Goal: Task Accomplishment & Management: Complete application form

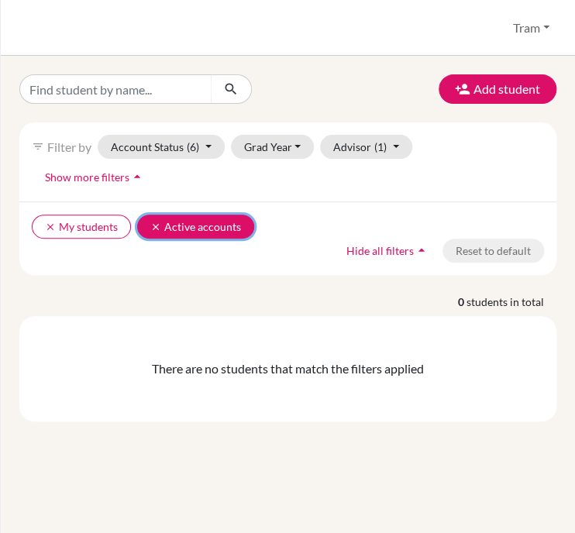
click at [164, 215] on button "clear Active accounts" at bounding box center [195, 227] width 117 height 24
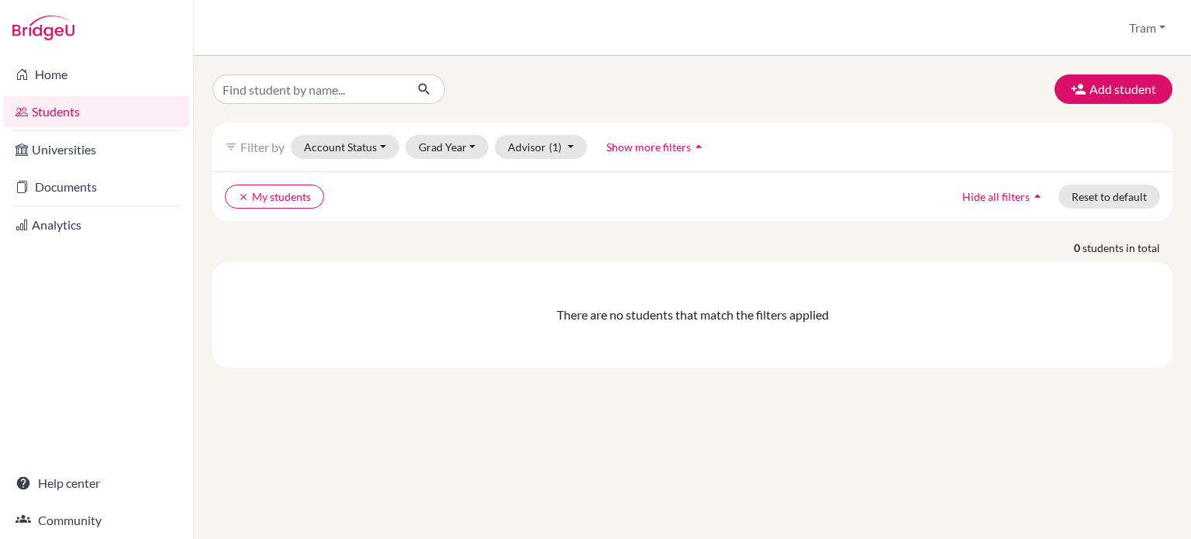
click at [50, 106] on link "Students" at bounding box center [96, 111] width 187 height 31
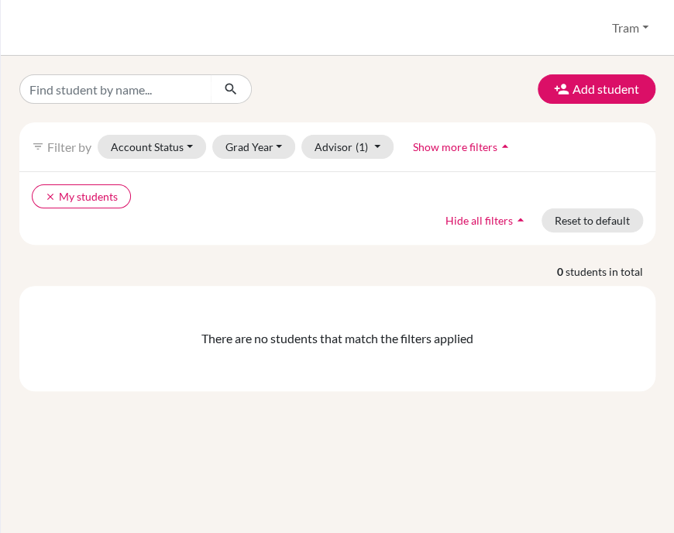
drag, startPoint x: 62, startPoint y: 28, endPoint x: 118, endPoint y: 35, distance: 56.2
click at [62, 28] on div "Students overview Tram Profile School Settings Log out" at bounding box center [338, 28] width 674 height 56
click at [67, 96] on input "Find student by name..." at bounding box center [115, 88] width 192 height 29
click at [567, 86] on icon "button" at bounding box center [562, 89] width 16 height 16
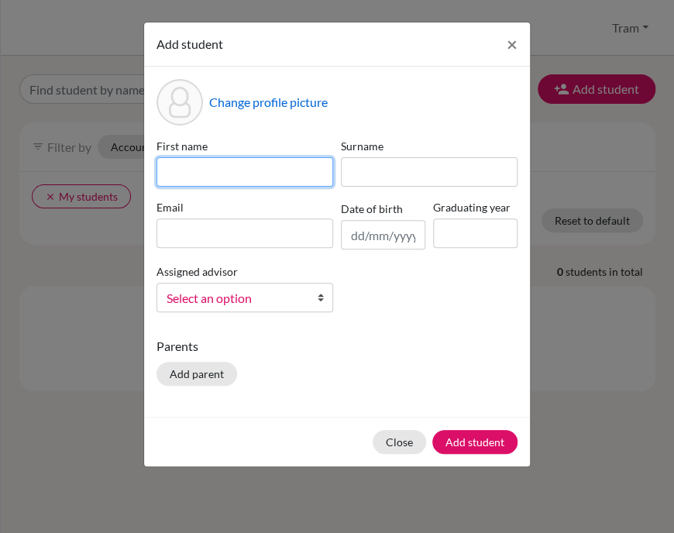
click at [281, 170] on input at bounding box center [245, 171] width 177 height 29
paste input "Hong Bao Ngoc"
drag, startPoint x: 189, startPoint y: 167, endPoint x: 3, endPoint y: 202, distance: 189.1
click at [3, 187] on div "Add student × Change profile picture First name Hong Bao Ngoc Surname Email Dat…" at bounding box center [337, 266] width 674 height 533
type input "Hong Bao Ngoc (Ruby)"
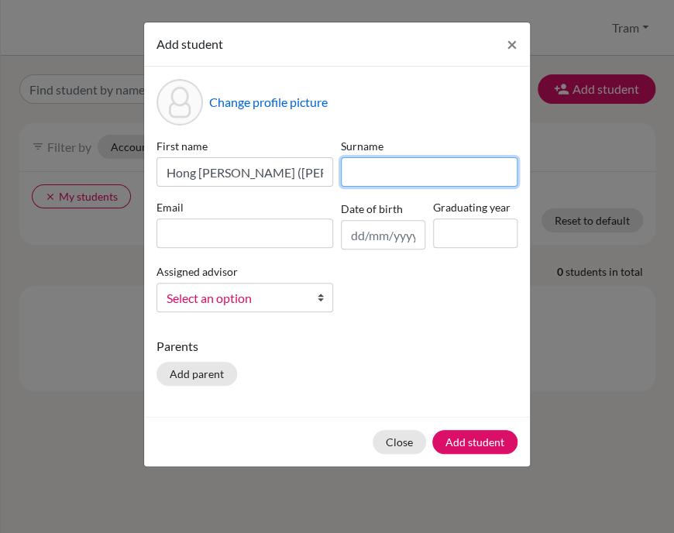
click at [378, 164] on input at bounding box center [429, 171] width 177 height 29
type input "Le"
drag, startPoint x: 288, startPoint y: 33, endPoint x: 427, endPoint y: 33, distance: 138.8
click at [329, 39] on div "Add student ×" at bounding box center [337, 44] width 386 height 44
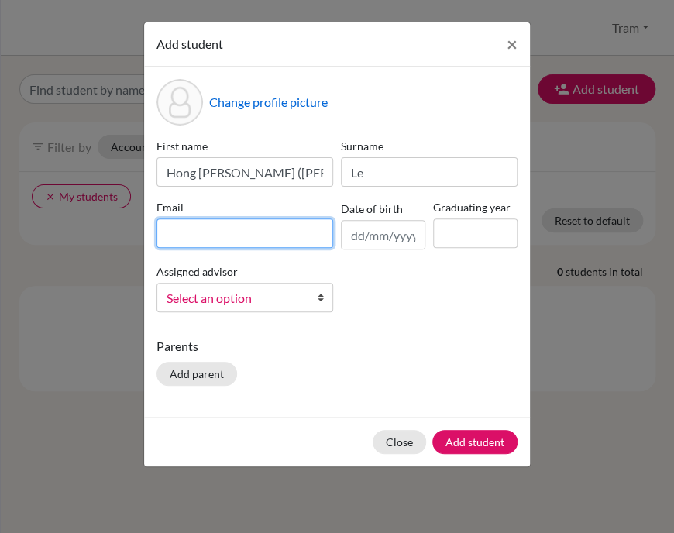
click at [267, 238] on input at bounding box center [245, 233] width 177 height 29
paste input "ruby_le@bisvietnam.com"
drag, startPoint x: 164, startPoint y: 232, endPoint x: 105, endPoint y: 246, distance: 60.5
click at [102, 244] on div "Add student × Change profile picture First name Hong Bao Ngoc (Ruby) Surname Le…" at bounding box center [337, 266] width 674 height 533
type input "ruby_le@bisvietnam.com"
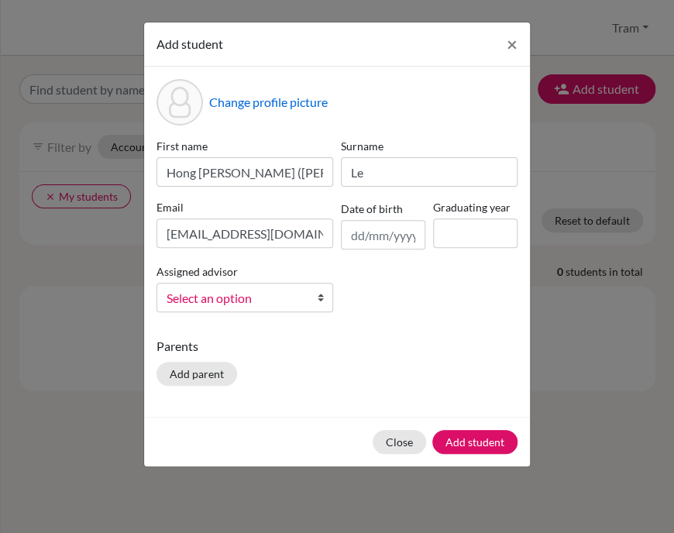
click at [474, 316] on div "First name Hong Bao Ngoc (Ruby) Surname Le Email ruby_le@bisvietnam.com Date of…" at bounding box center [337, 231] width 369 height 187
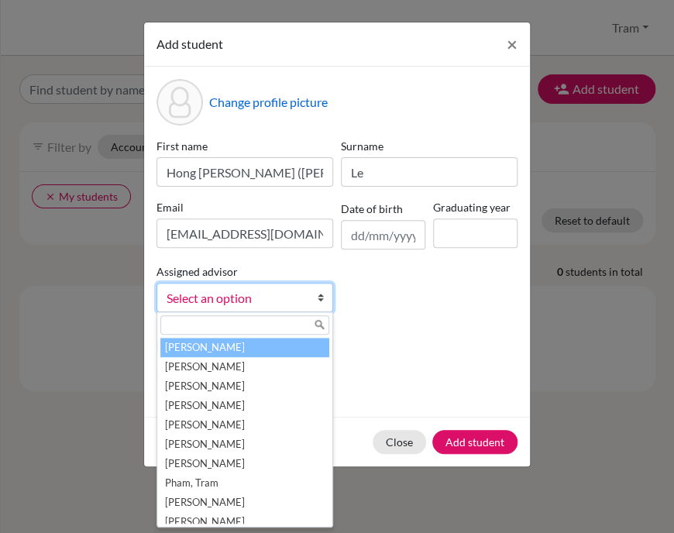
click at [309, 310] on link "Select an option" at bounding box center [245, 297] width 177 height 29
click at [385, 296] on div "First name Hong Bao Ngoc (Ruby) Surname Le Email ruby_le@bisvietnam.com Date of…" at bounding box center [337, 231] width 369 height 187
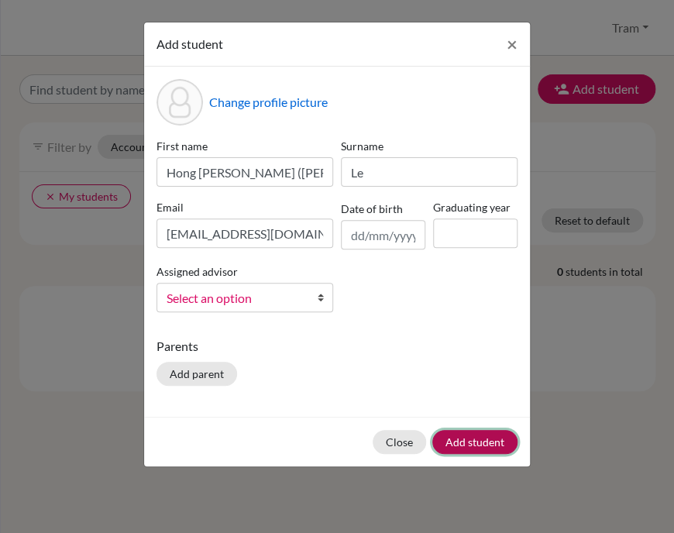
click at [473, 444] on button "Add student" at bounding box center [475, 442] width 85 height 24
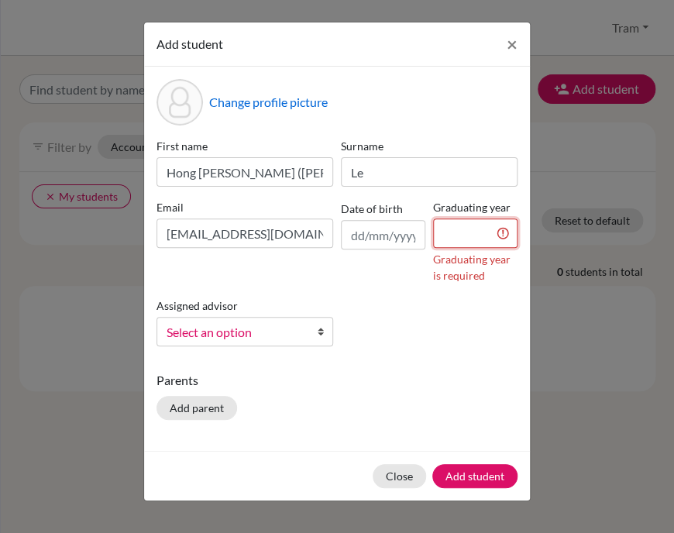
click at [457, 219] on input at bounding box center [475, 233] width 84 height 29
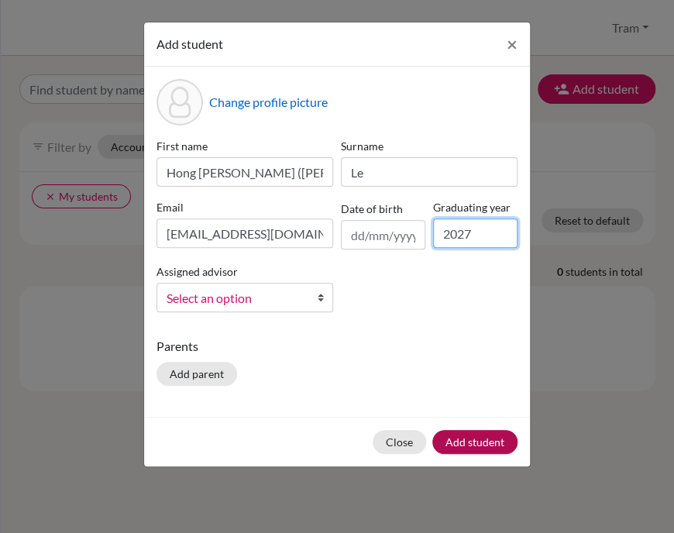
type input "2027"
click at [488, 444] on button "Add student" at bounding box center [475, 442] width 85 height 24
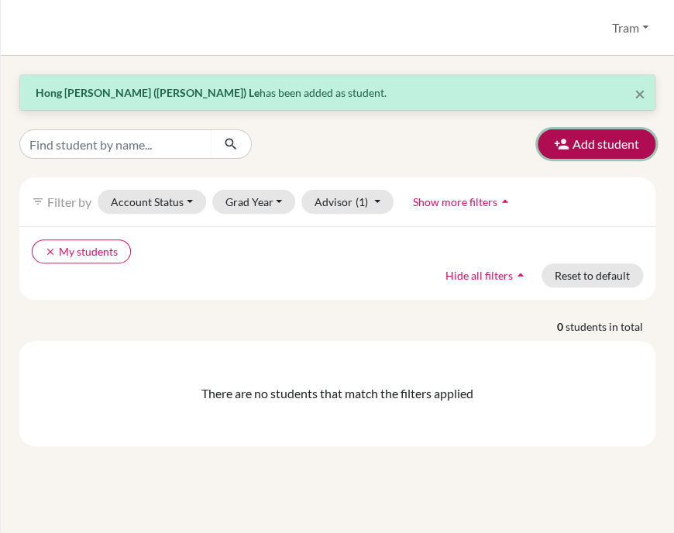
click at [572, 131] on button "Add student" at bounding box center [597, 143] width 118 height 29
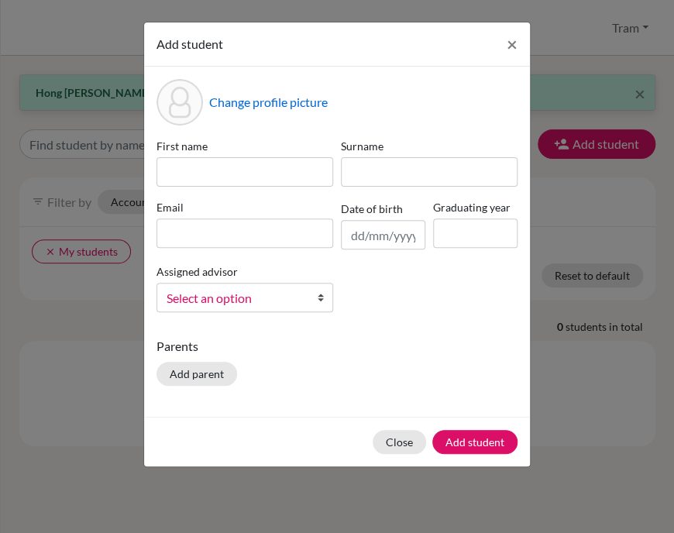
drag, startPoint x: 295, startPoint y: 151, endPoint x: 319, endPoint y: 160, distance: 25.8
click at [292, 153] on label "First name" at bounding box center [245, 146] width 177 height 16
click at [301, 175] on input at bounding box center [245, 171] width 177 height 29
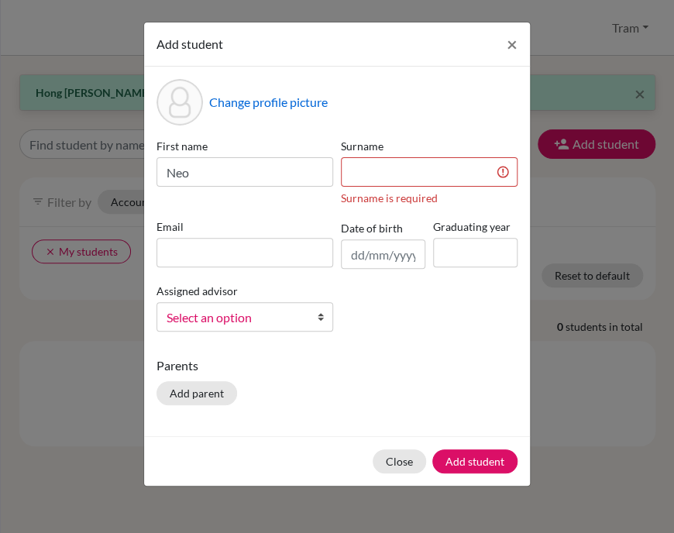
click at [270, 138] on label "First name" at bounding box center [245, 146] width 177 height 16
click at [266, 182] on input "Neo" at bounding box center [245, 171] width 177 height 29
type input "Neol"
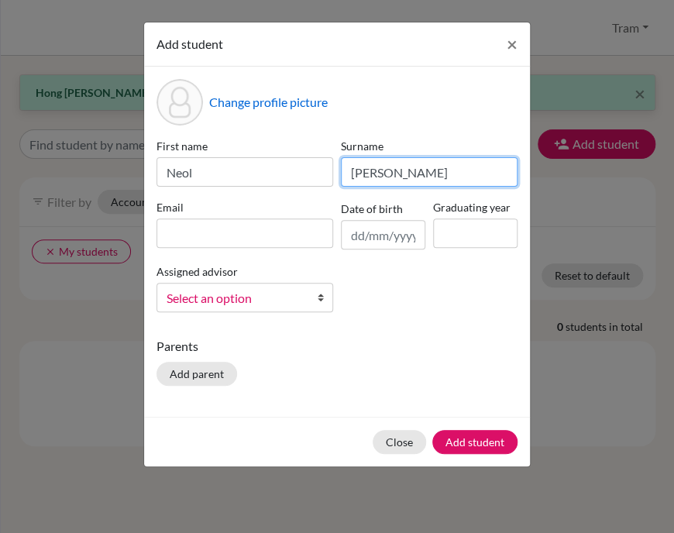
type input "Sholes"
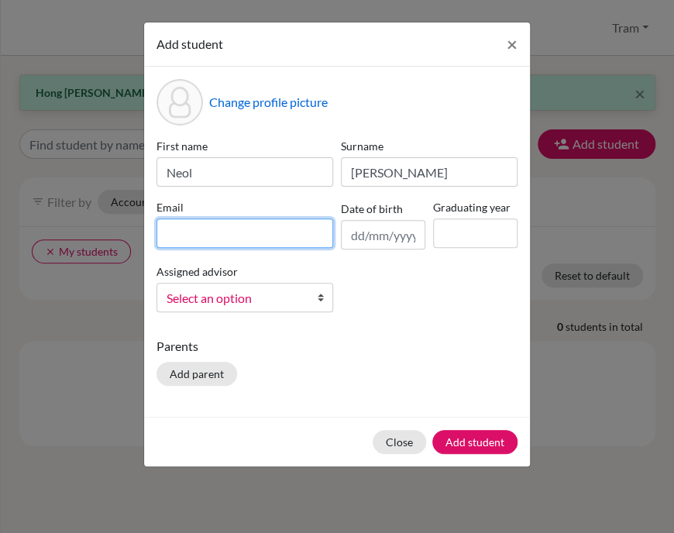
click at [270, 235] on input at bounding box center [245, 233] width 177 height 29
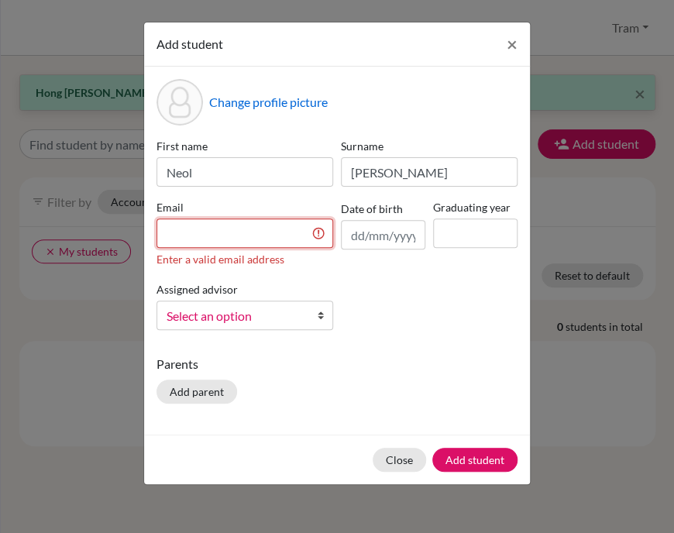
click at [223, 235] on input at bounding box center [245, 233] width 177 height 29
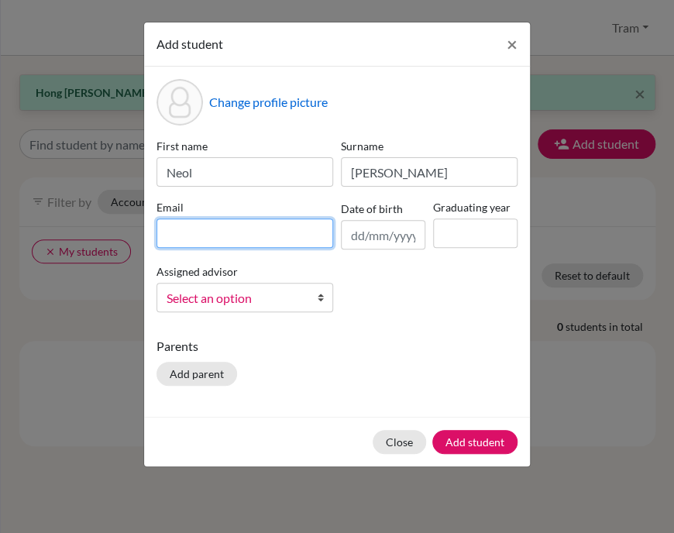
paste input "noel_sholes@bisvietnam.com"
type input "noel_sholes@bisvietnam.com"
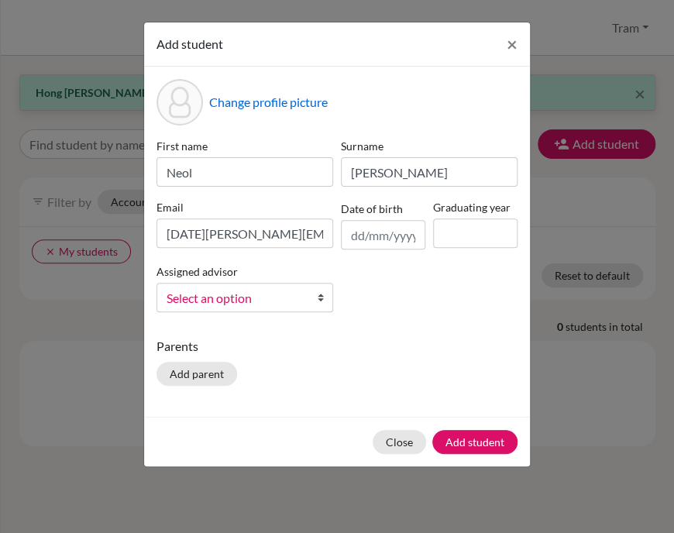
click at [378, 306] on div "First name Neol Surname Sholes Email noel_sholes@bisvietnam.com Date of birth G…" at bounding box center [337, 231] width 369 height 187
click at [447, 236] on input at bounding box center [475, 233] width 84 height 29
type input "2027"
click at [225, 176] on input "Neol" at bounding box center [245, 171] width 177 height 29
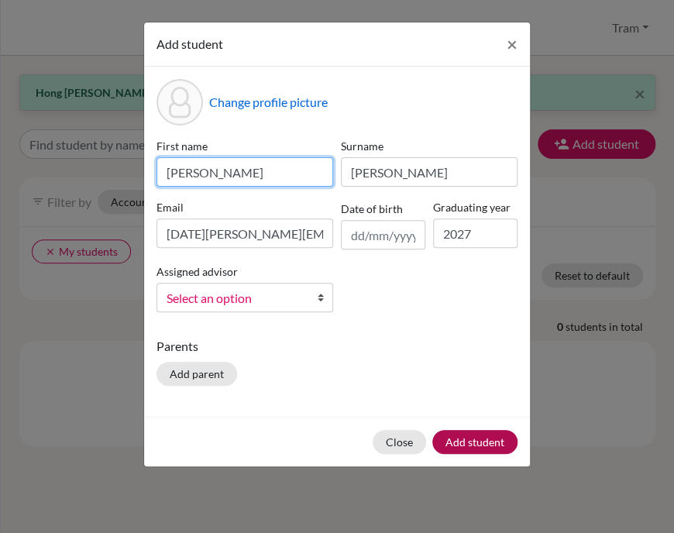
type input "Noel"
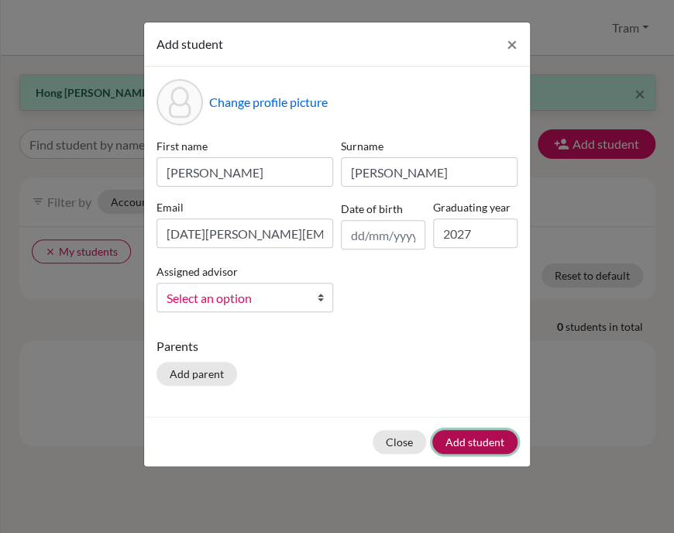
click at [474, 443] on button "Add student" at bounding box center [475, 442] width 85 height 24
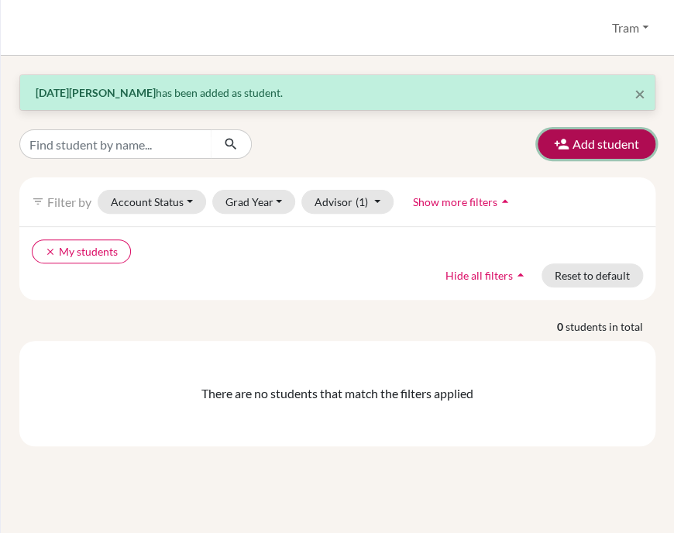
click at [621, 150] on button "Add student" at bounding box center [597, 143] width 118 height 29
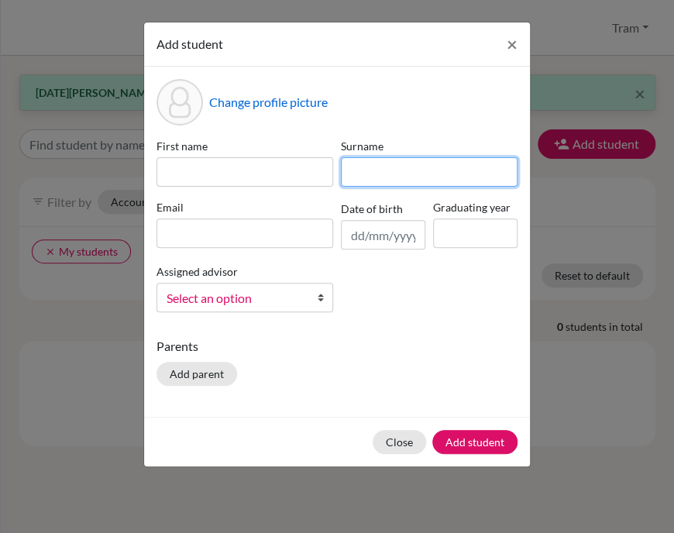
click at [369, 177] on input at bounding box center [429, 171] width 177 height 29
type input "Le"
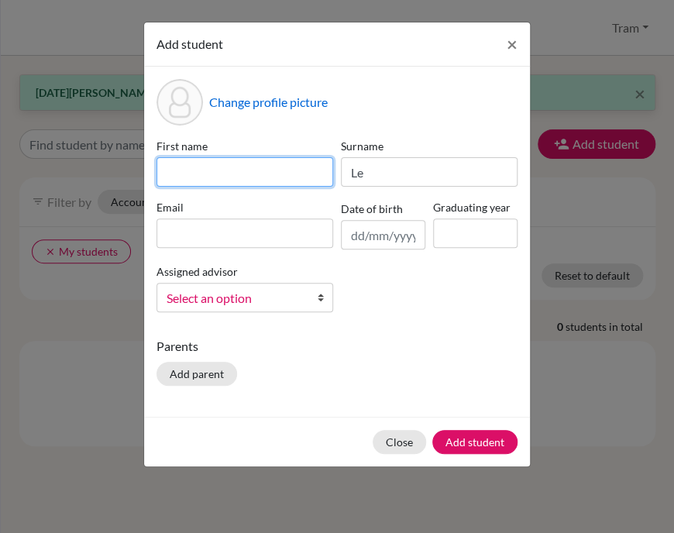
click at [267, 176] on input at bounding box center [245, 171] width 177 height 29
type input "Manh Huy (Henry)"
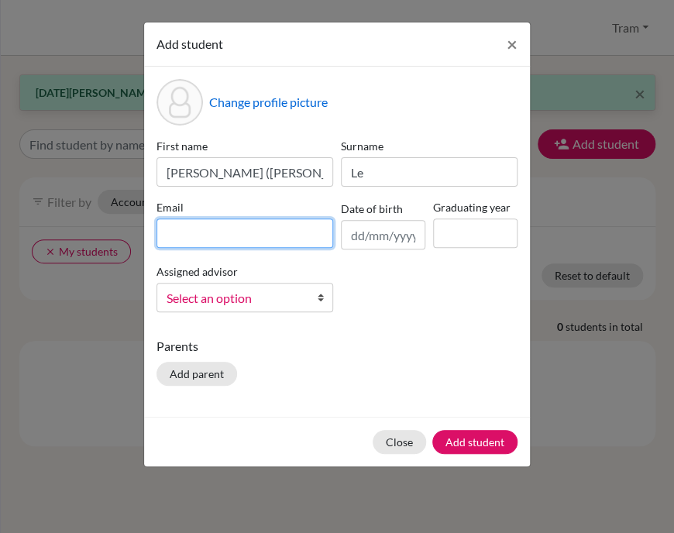
click at [252, 238] on input at bounding box center [245, 233] width 177 height 29
paste input "henry_le@bisvietnam.com"
type input "henry_le@bisvietnam.com"
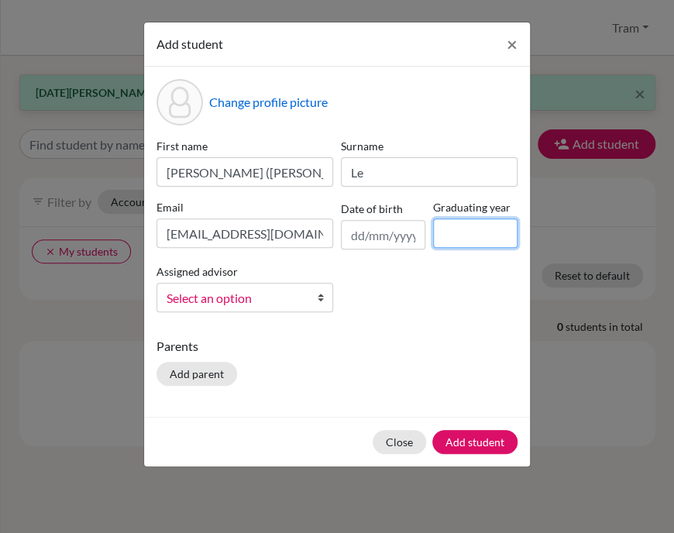
click at [450, 241] on input at bounding box center [475, 233] width 84 height 29
type input "2027"
click at [431, 312] on div "First name Manh Huy (Henry) Surname Le Email henry_le@bisvietnam.com Date of bi…" at bounding box center [337, 231] width 369 height 187
click at [405, 447] on button "Close" at bounding box center [399, 442] width 53 height 24
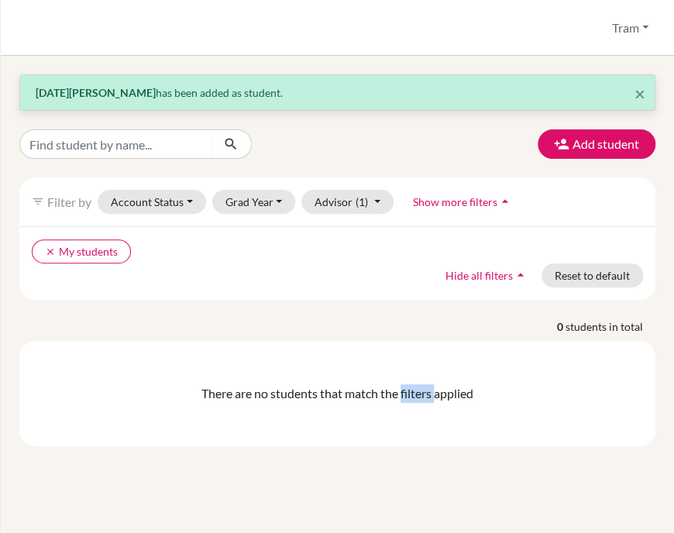
click at [405, 447] on div "× Noel Sholes has been added as student. Add student filter_list Filter by Acco…" at bounding box center [338, 295] width 674 height 478
click at [561, 145] on icon "button" at bounding box center [562, 144] width 16 height 16
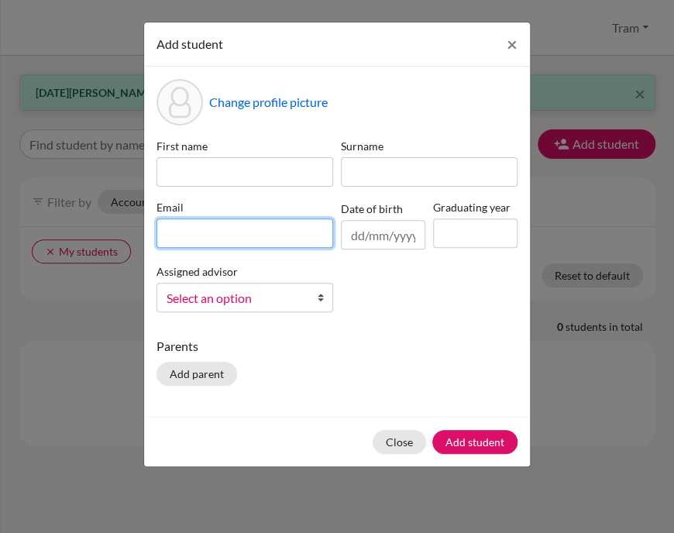
click at [281, 233] on input at bounding box center [245, 233] width 177 height 29
paste input "henry_le@bisvietnam.com"
type input "henry_le@bisvietnam.com"
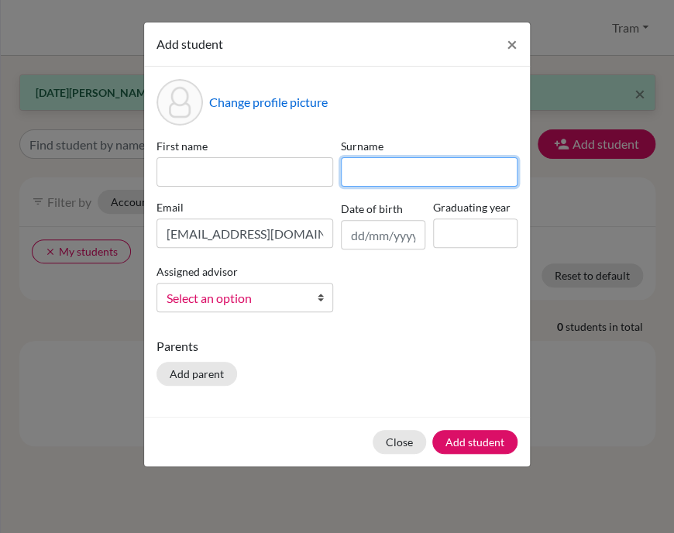
click at [388, 178] on input at bounding box center [429, 171] width 177 height 29
type input "Le"
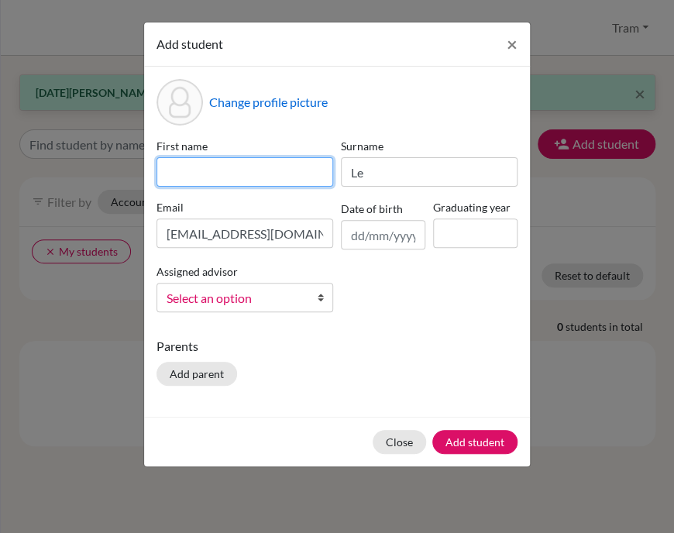
click at [249, 175] on input at bounding box center [245, 171] width 177 height 29
type input "<"
type input "Manh Huy (Henry)"
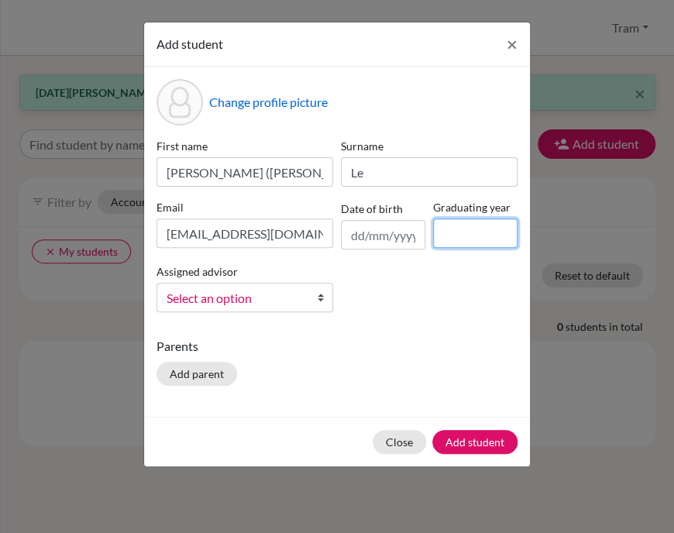
click at [453, 236] on input at bounding box center [475, 233] width 84 height 29
type input "2027"
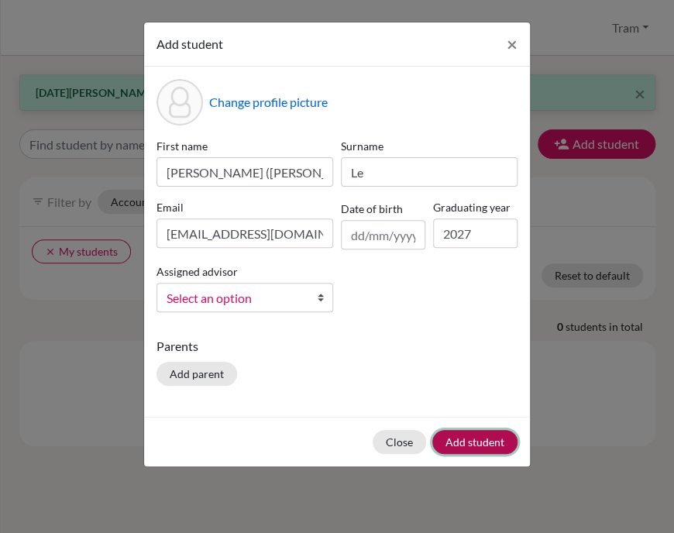
click at [460, 445] on button "Add student" at bounding box center [475, 442] width 85 height 24
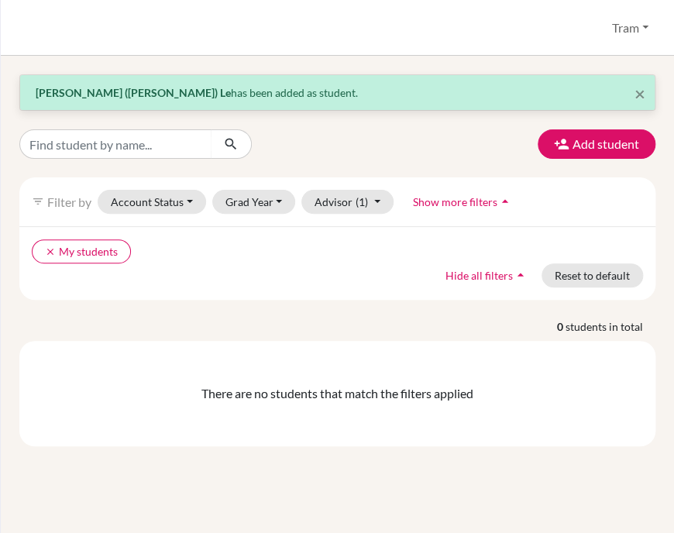
click at [282, 506] on div "× Manh Huy (Henry) Le has been added as student. Add student filter_list Filter…" at bounding box center [338, 295] width 674 height 478
click at [288, 493] on div "× Manh Huy (Henry) Le has been added as student. Add student filter_list Filter…" at bounding box center [338, 295] width 674 height 478
click at [416, 136] on div "Add student" at bounding box center [338, 143] width 660 height 29
click at [567, 148] on icon "button" at bounding box center [562, 144] width 16 height 16
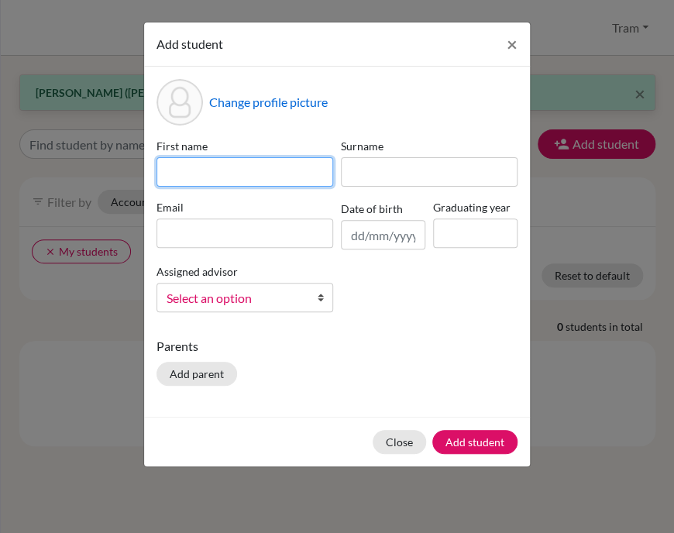
drag, startPoint x: 209, startPoint y: 167, endPoint x: 223, endPoint y: 179, distance: 18.2
click at [209, 167] on input at bounding box center [245, 171] width 177 height 29
paste input "Lewkebandara, Yuthara (Yuthi)"
drag, startPoint x: 243, startPoint y: 173, endPoint x: 261, endPoint y: 179, distance: 18.9
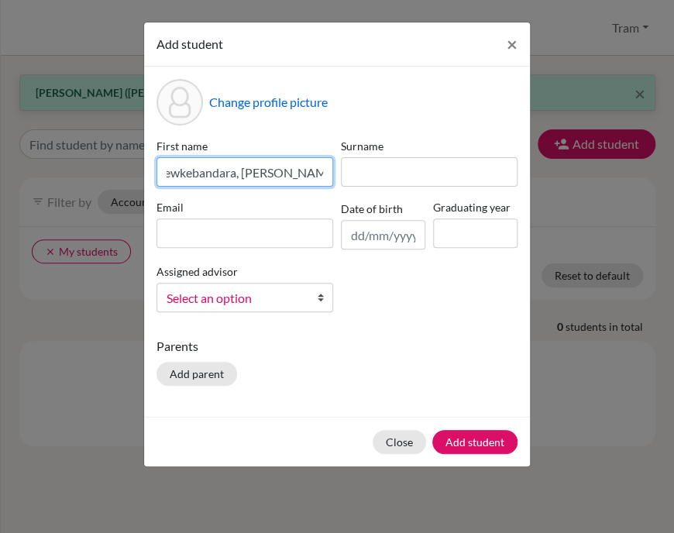
click at [274, 176] on input "Lewkebandara, Yuthara (Yuthi)" at bounding box center [245, 171] width 177 height 29
drag, startPoint x: 236, startPoint y: 171, endPoint x: 67, endPoint y: 182, distance: 168.6
click at [64, 182] on div "Add student × Change profile picture First name Lewkebandara, Yuthara (Yuthi) S…" at bounding box center [337, 266] width 674 height 533
type input ", Yuthara (Yuthi)"
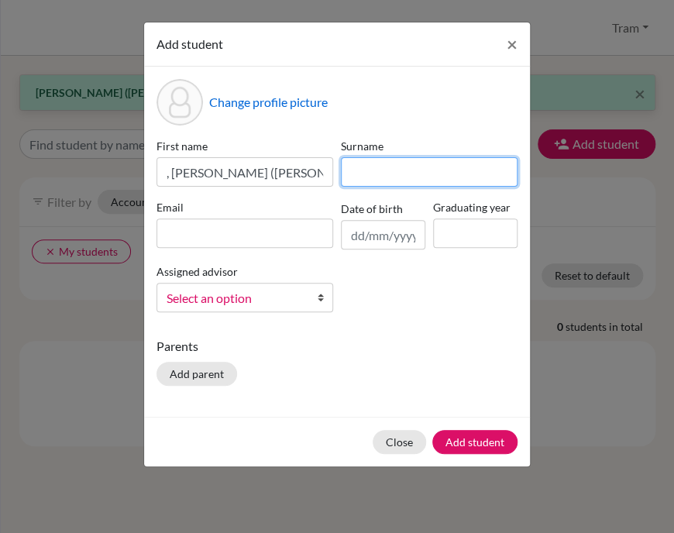
click at [462, 173] on input at bounding box center [429, 171] width 177 height 29
paste input "Lewkebandara"
drag, startPoint x: 351, startPoint y: 174, endPoint x: 214, endPoint y: 181, distance: 137.4
click at [223, 181] on div "First name , Yuthara (Yuthi) Surname Lewkebandara Email Date of birth Graduatin…" at bounding box center [337, 231] width 369 height 187
type input "Lewkebandara"
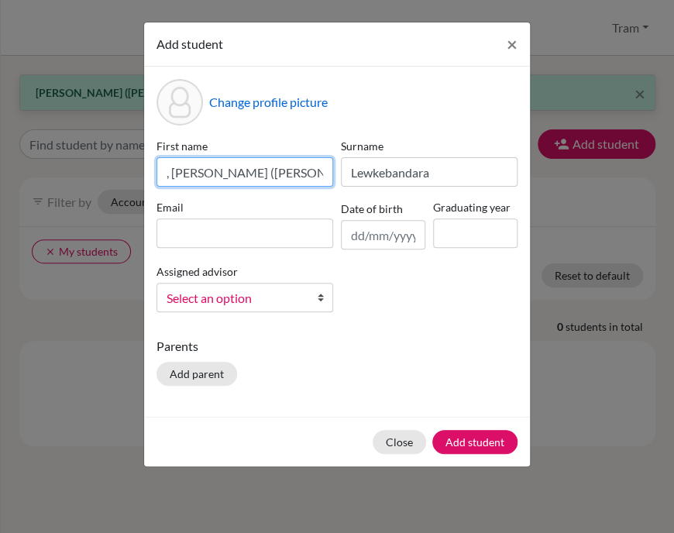
drag, startPoint x: 173, startPoint y: 171, endPoint x: 73, endPoint y: 188, distance: 101.4
click at [47, 188] on div "Add student × Change profile picture First name , Yuthara (Yuthi) Surname Lewke…" at bounding box center [337, 266] width 674 height 533
drag, startPoint x: 221, startPoint y: 172, endPoint x: 3, endPoint y: 192, distance: 218.8
click at [3, 192] on div "Add student × Change profile picture First name , Yuthara (Yuthi) Surname Lewke…" at bounding box center [337, 266] width 674 height 533
type input "Yuthi"
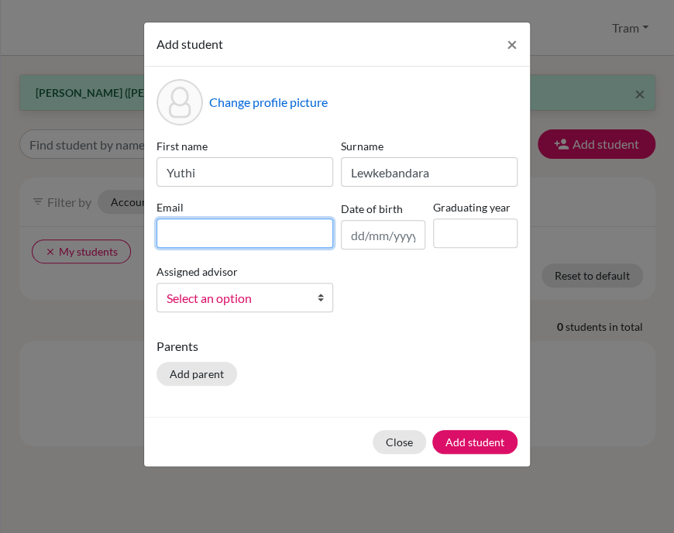
click at [280, 234] on input at bounding box center [245, 233] width 177 height 29
paste input "yuthi_lewkebandara@bisvietnam.com"
type input "yuthi_lewkebandara@bisvietnam.com"
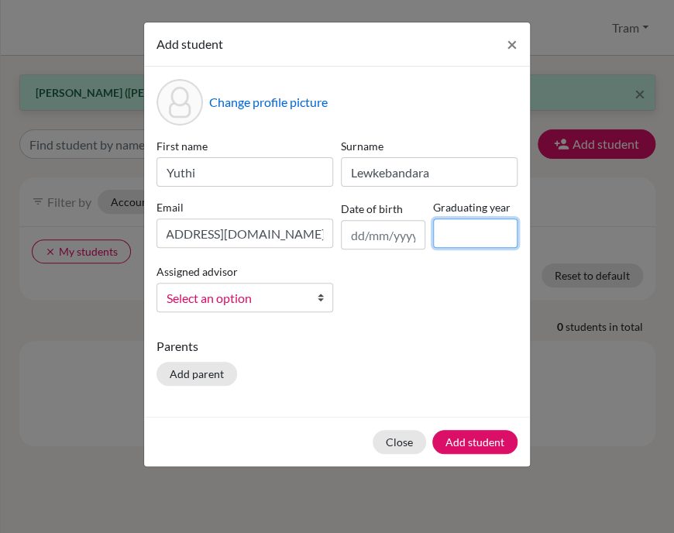
click at [464, 240] on input at bounding box center [475, 233] width 84 height 29
type input "2027"
click at [381, 297] on div "First name Yuthi Surname Lewkebandara Email yuthi_lewkebandara@bisvietnam.com D…" at bounding box center [337, 231] width 369 height 187
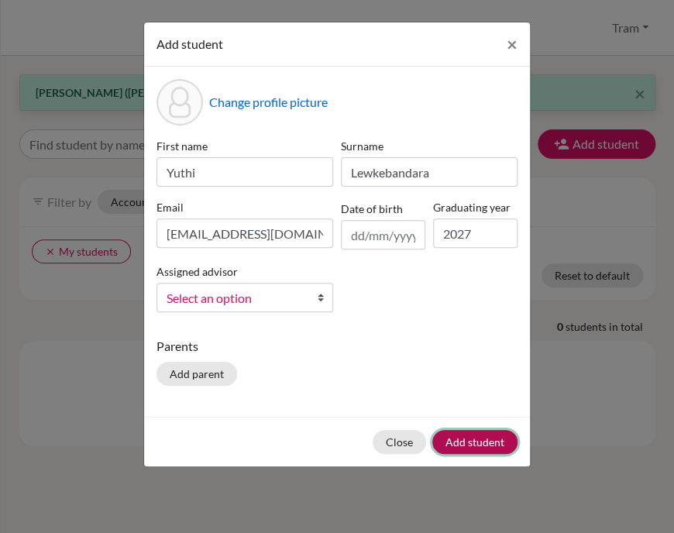
click at [458, 438] on button "Add student" at bounding box center [475, 442] width 85 height 24
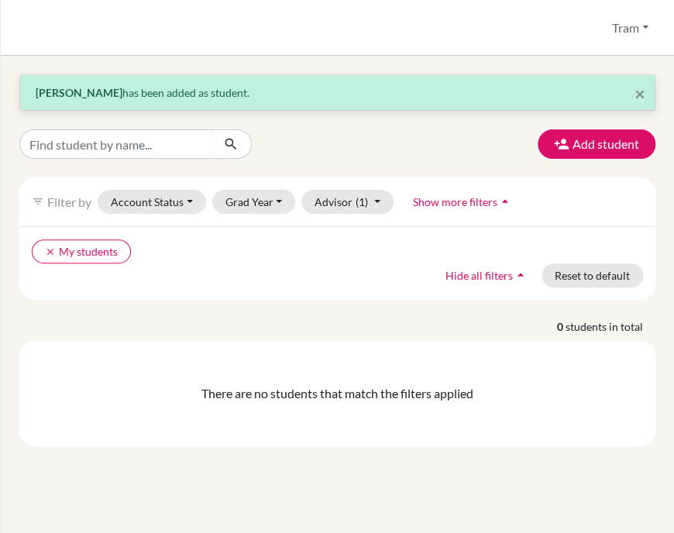
drag, startPoint x: 253, startPoint y: 9, endPoint x: 283, endPoint y: 5, distance: 30.4
click at [253, 9] on div "Students overview Tram Profile School Settings Log out" at bounding box center [338, 28] width 674 height 56
drag, startPoint x: 272, startPoint y: 280, endPoint x: 333, endPoint y: 127, distance: 164.2
click at [272, 280] on div "clear My students Hide all filters arrow_drop_up Reset to default" at bounding box center [337, 263] width 636 height 74
drag, startPoint x: 395, startPoint y: 17, endPoint x: 404, endPoint y: 0, distance: 19.1
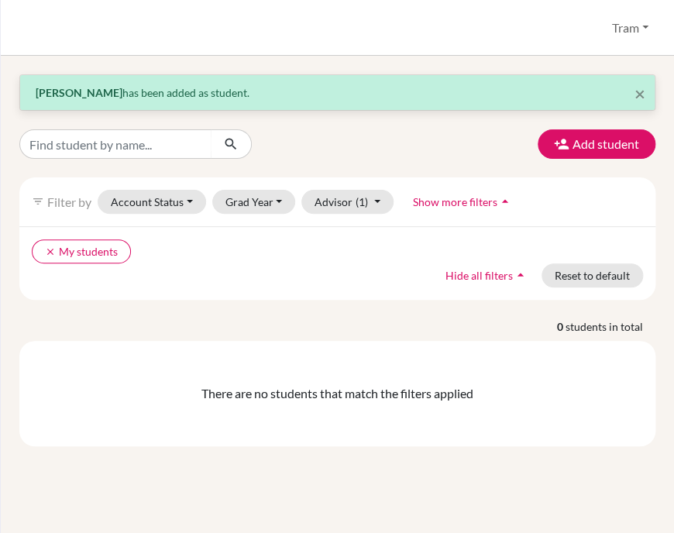
click at [395, 17] on div "Students overview Tram Profile School Settings Log out" at bounding box center [338, 28] width 674 height 56
drag, startPoint x: 319, startPoint y: 159, endPoint x: 354, endPoint y: 171, distance: 36.8
click at [319, 159] on div "× Yuthi Lewkebandara has been added as student. Add student filter_list Filter …" at bounding box center [337, 260] width 636 height 372
click at [562, 145] on icon "button" at bounding box center [562, 144] width 16 height 16
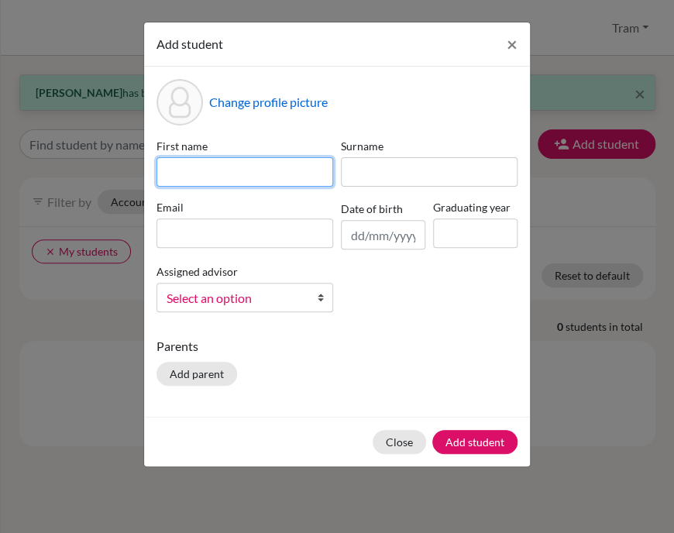
click at [299, 162] on input at bounding box center [245, 171] width 177 height 29
type input "Darcy"
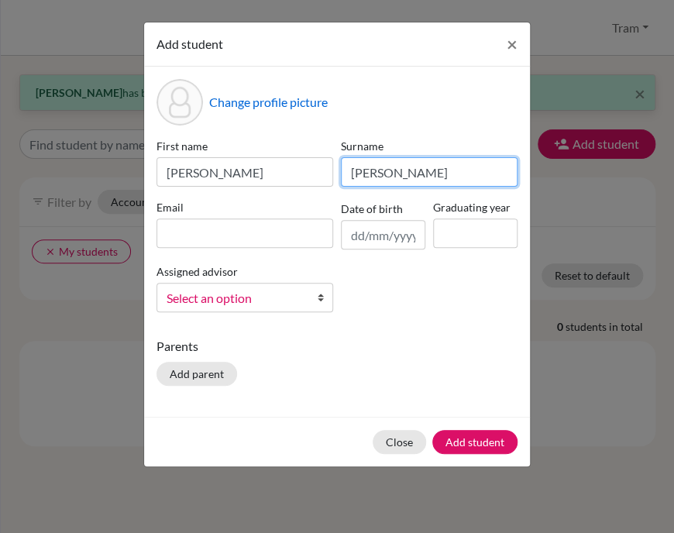
type input "Ellis"
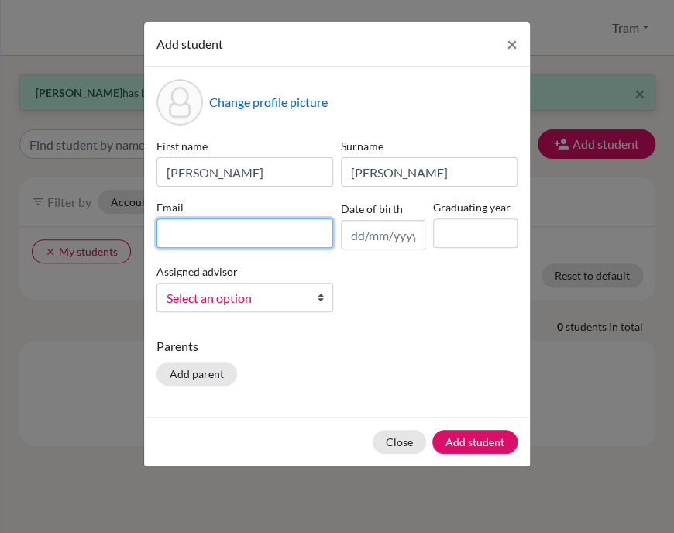
click at [301, 244] on input at bounding box center [245, 233] width 177 height 29
paste input "darcy_ellis@bisvietnam.com"
type input "darcy_ellis@bisvietnam.com"
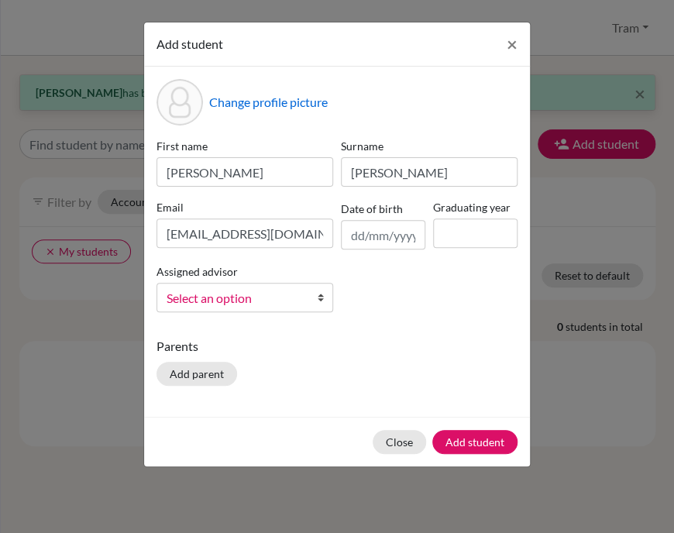
click at [509, 248] on div "Graduating year" at bounding box center [475, 224] width 92 height 50
click at [481, 229] on input at bounding box center [475, 233] width 84 height 29
type input "2027"
click at [465, 438] on button "Add student" at bounding box center [475, 442] width 85 height 24
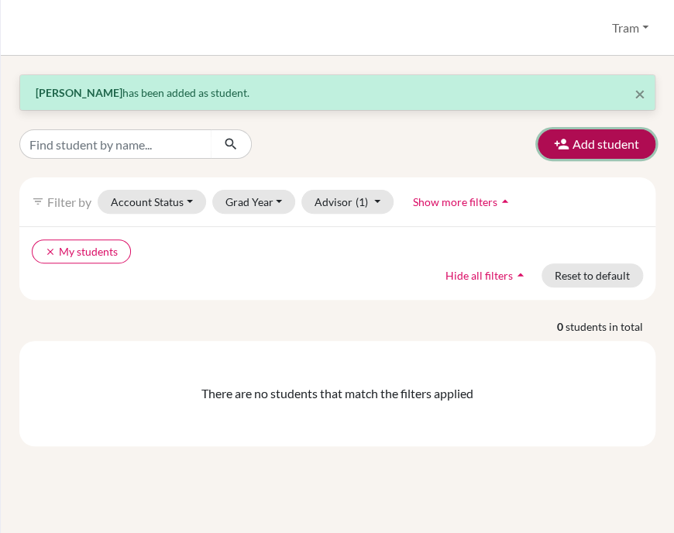
click at [629, 138] on button "Add student" at bounding box center [597, 143] width 118 height 29
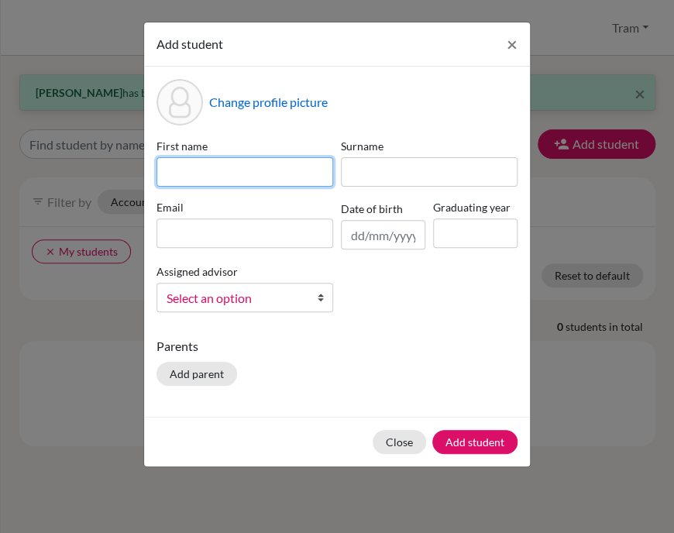
click at [257, 184] on input at bounding box center [245, 171] width 177 height 29
paste input "darcy_ellis@bisvietnam.com"
type input "darcy_ellis@bisvietnam.com"
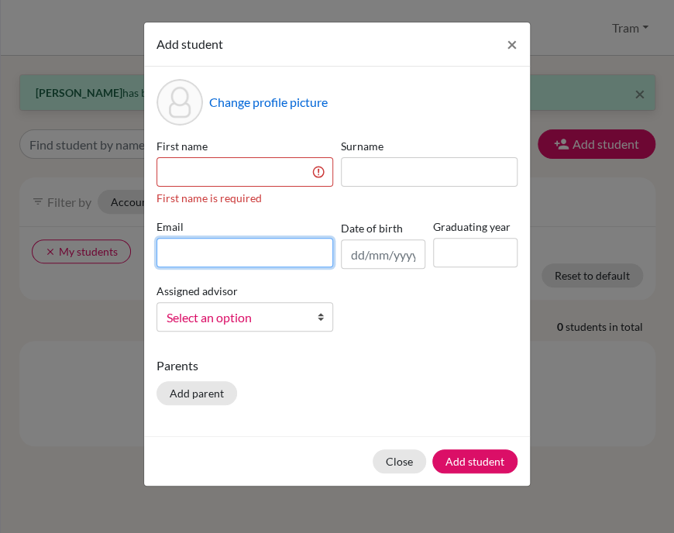
click at [250, 222] on div "Email" at bounding box center [245, 244] width 184 height 50
click at [268, 257] on input at bounding box center [245, 252] width 177 height 29
paste input "spencer_ellis@bisvietnam.com"
type input "spencer_ellis@bisvietnam.com"
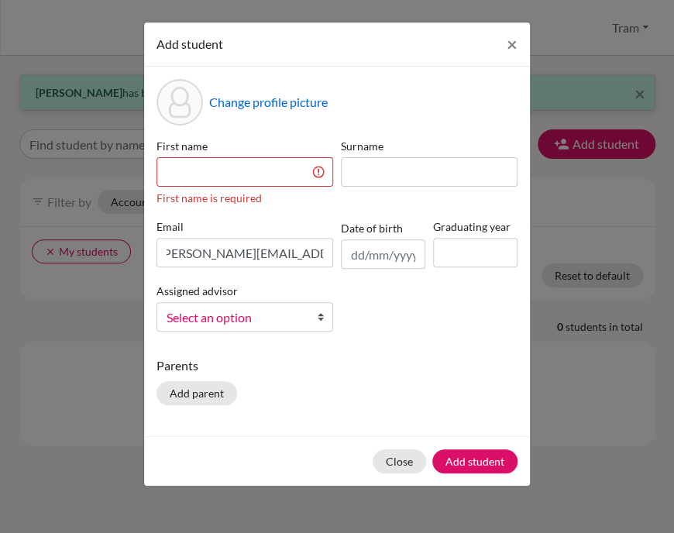
scroll to position [0, 0]
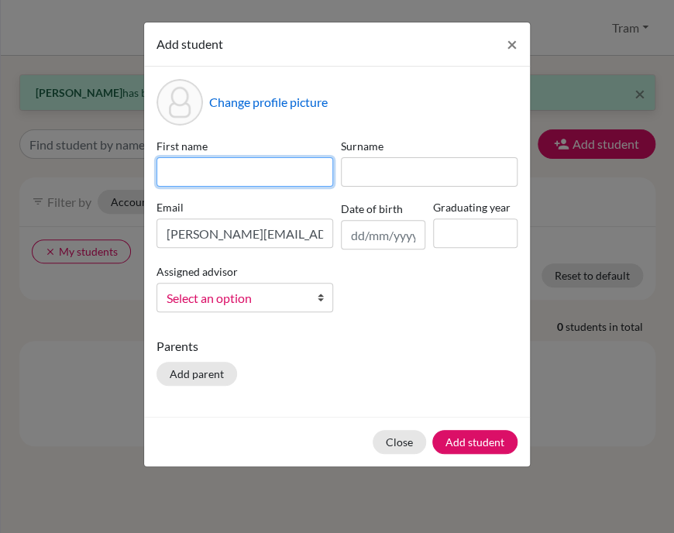
click at [243, 160] on input at bounding box center [245, 171] width 177 height 29
paste input "Spencer Ellis"
drag, startPoint x: 213, startPoint y: 174, endPoint x: 381, endPoint y: 167, distance: 168.4
click at [340, 173] on div "First name Spencer Ellis Surname Email spencer_ellis@bisvietnam.com Date of bir…" at bounding box center [337, 231] width 369 height 187
type input "Spencer"
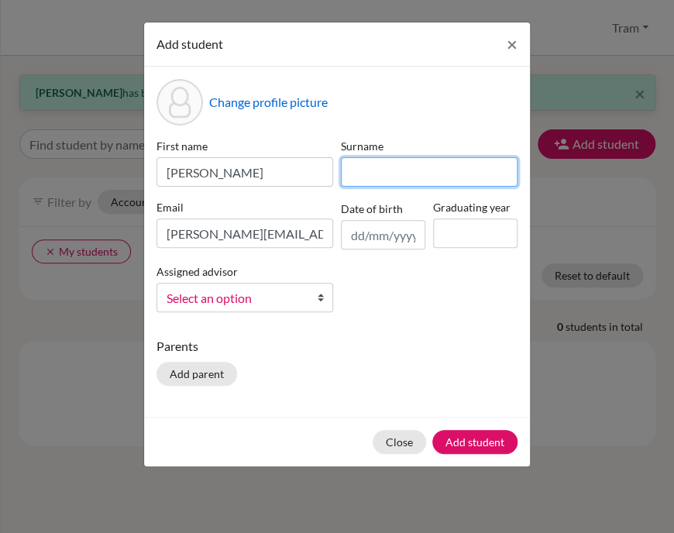
click at [398, 176] on input at bounding box center [429, 171] width 177 height 29
paste input "Ellis"
type input "Ellis"
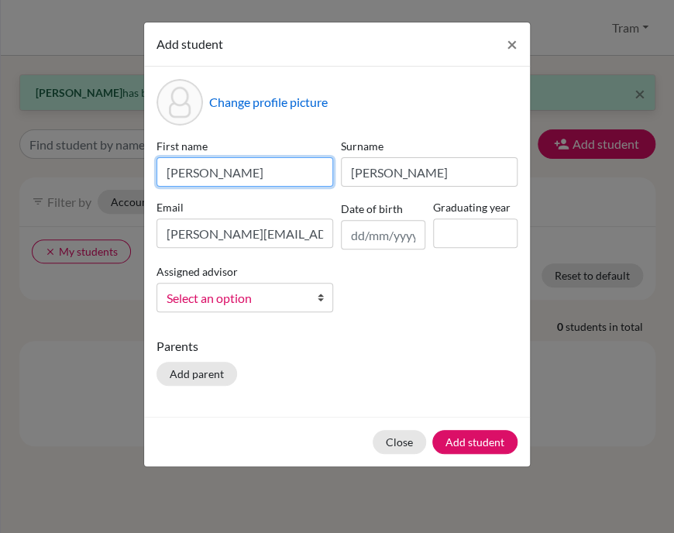
click at [171, 176] on input "Spencer" at bounding box center [245, 171] width 177 height 29
type input "Spencer"
click at [473, 249] on div "Graduating year" at bounding box center [475, 224] width 92 height 50
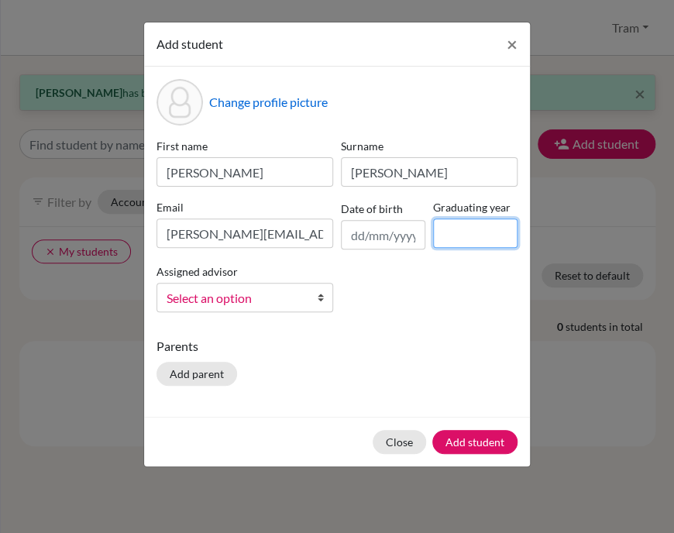
click at [470, 238] on input at bounding box center [475, 233] width 84 height 29
type input "2027"
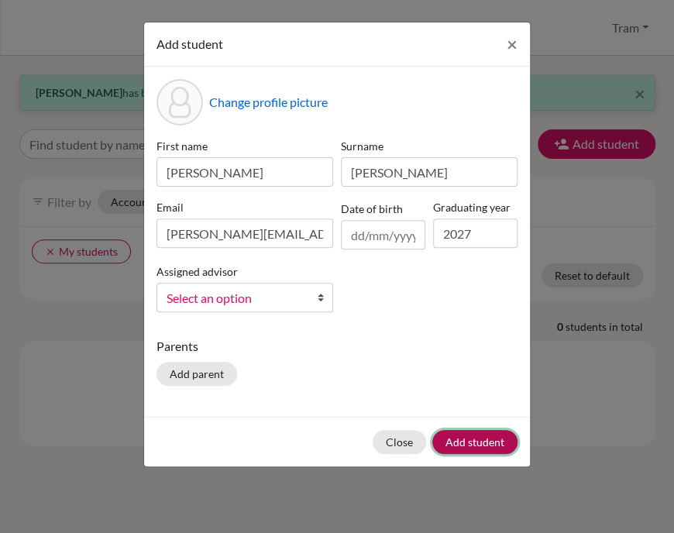
click at [470, 440] on button "Add student" at bounding box center [475, 442] width 85 height 24
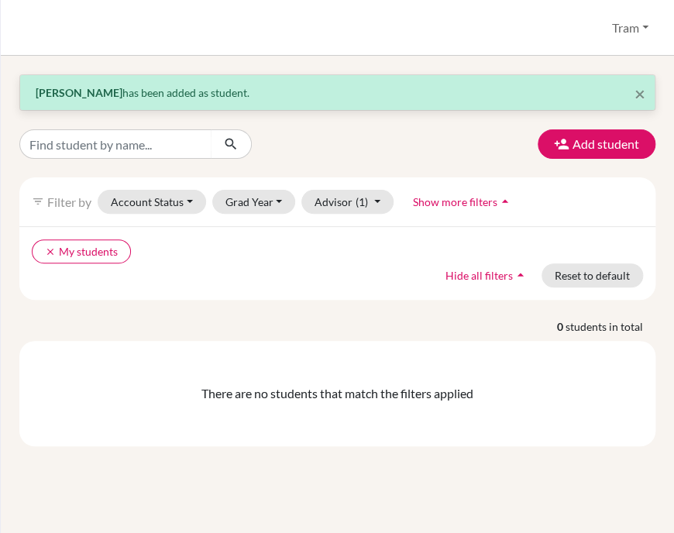
click at [298, 276] on div "clear My students Hide all filters arrow_drop_up Reset to default" at bounding box center [337, 263] width 636 height 74
click at [566, 141] on icon "button" at bounding box center [562, 144] width 16 height 16
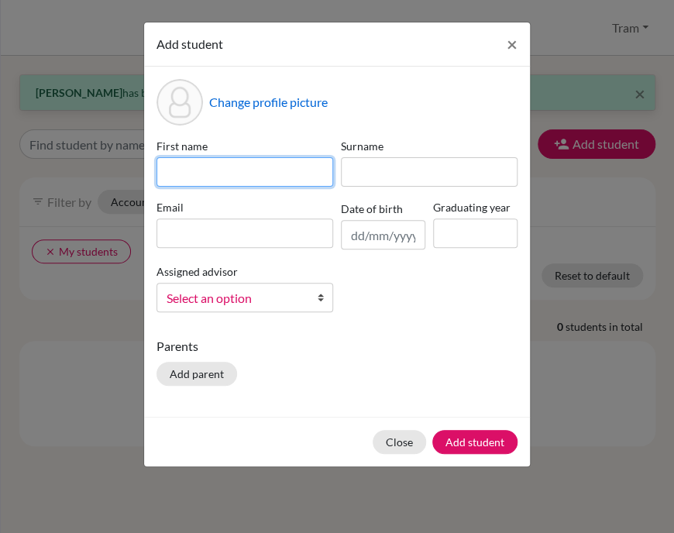
drag, startPoint x: 220, startPoint y: 163, endPoint x: 208, endPoint y: 177, distance: 18.7
click at [216, 167] on input at bounding box center [245, 171] width 177 height 29
click at [202, 180] on input at bounding box center [245, 171] width 177 height 29
paste input "Ky Vu Dang"
click at [168, 169] on input "Ky Vu Dang" at bounding box center [245, 171] width 177 height 29
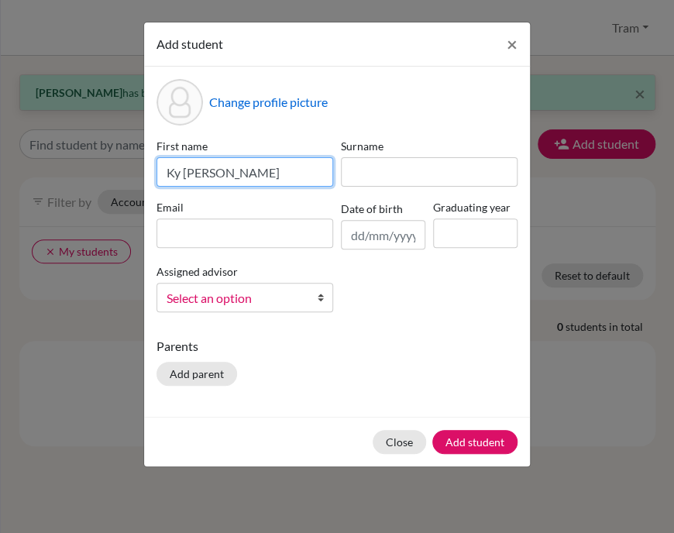
drag, startPoint x: 200, startPoint y: 171, endPoint x: 316, endPoint y: 188, distance: 117.4
click at [316, 188] on div "First name Ky Vu Dang Surname Email Date of birth Graduating year Assigned advi…" at bounding box center [337, 231] width 369 height 187
type input "Ky Vu"
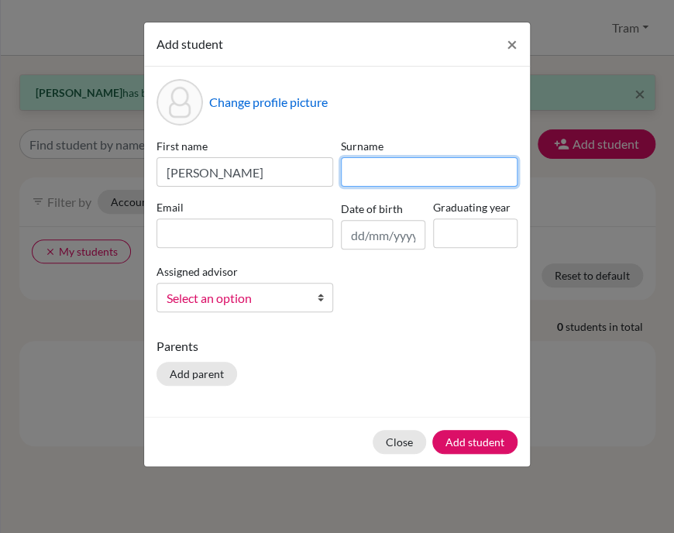
click at [381, 180] on input at bounding box center [429, 171] width 177 height 29
paste input "Dang"
type input "Dang"
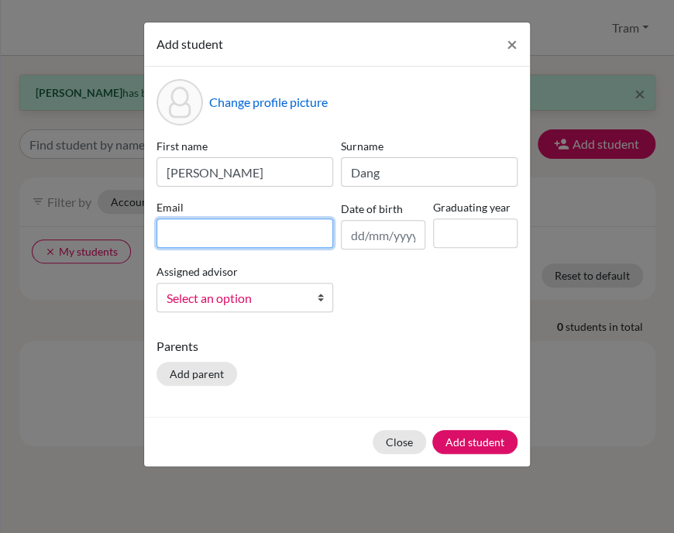
click at [240, 228] on input at bounding box center [245, 233] width 177 height 29
paste input "ky-vu_dang@bisvietnam.com"
type input "ky-vu_dang@bisvietnam.com"
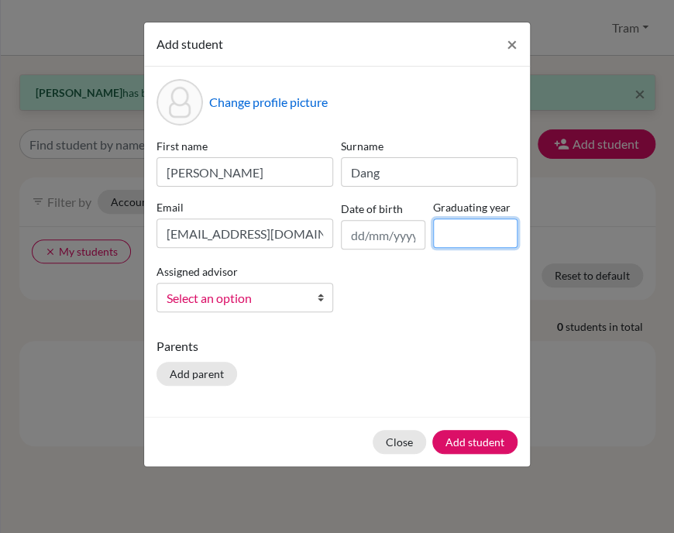
click at [467, 240] on input at bounding box center [475, 233] width 84 height 29
type input "2027"
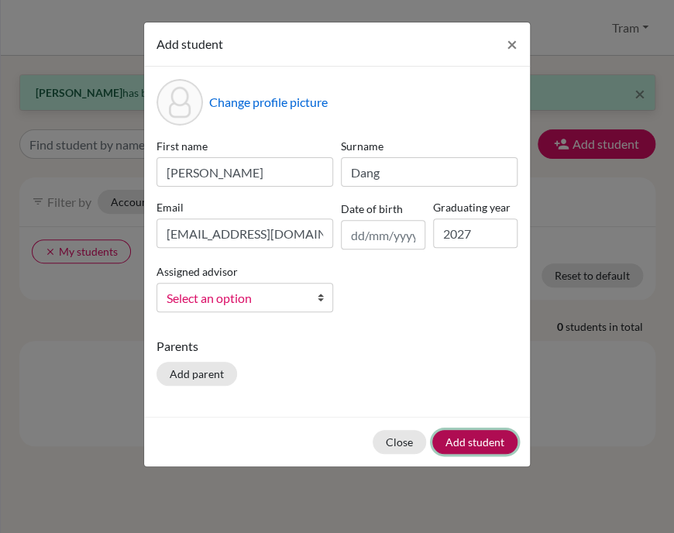
click at [486, 441] on button "Add student" at bounding box center [475, 442] width 85 height 24
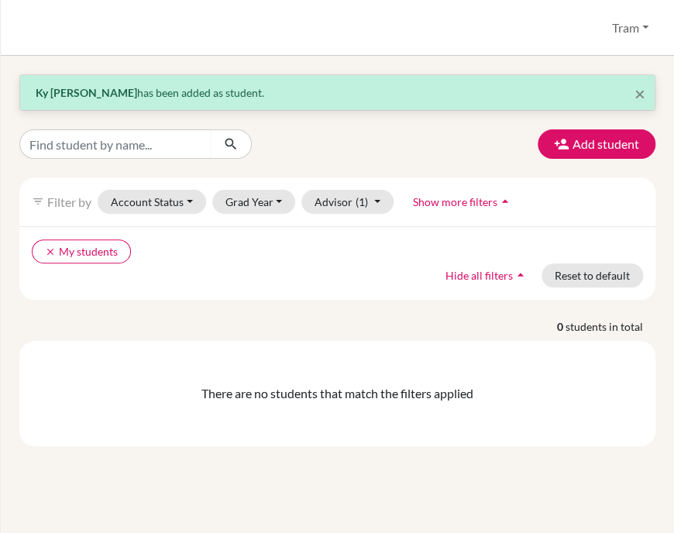
drag, startPoint x: 344, startPoint y: 319, endPoint x: 388, endPoint y: 296, distance: 48.9
click at [344, 319] on p "0 students in total" at bounding box center [338, 327] width 660 height 16
click at [621, 151] on button "Add student" at bounding box center [597, 143] width 118 height 29
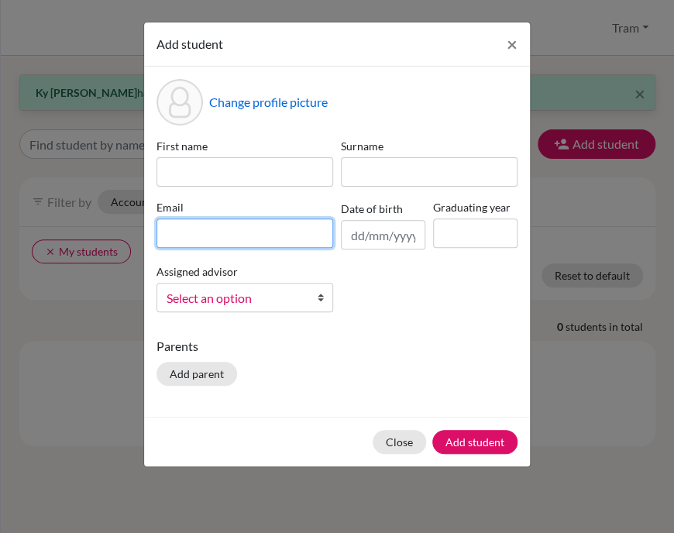
click at [276, 241] on input at bounding box center [245, 233] width 177 height 29
paste input "quynh-lam_nguyen@bisvietnam.com"
click at [247, 230] on input "quynh-lam_nguyen@bisvietnam.com" at bounding box center [245, 233] width 177 height 29
paste input
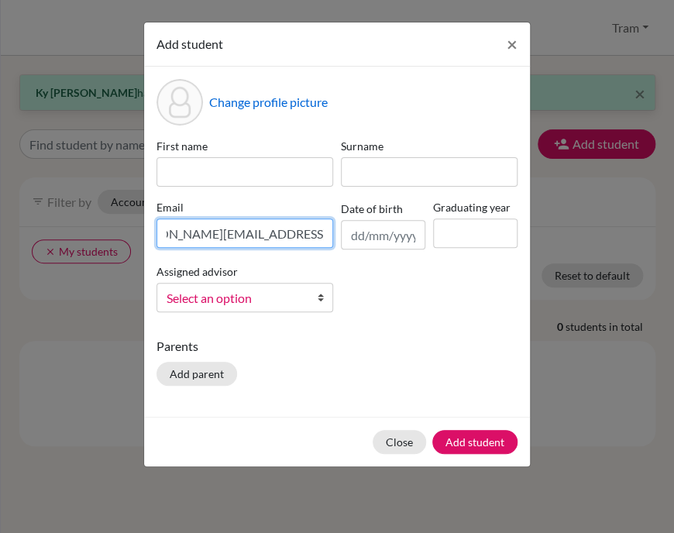
type input "quynh-lam_nguyen@bisvietnam.com"
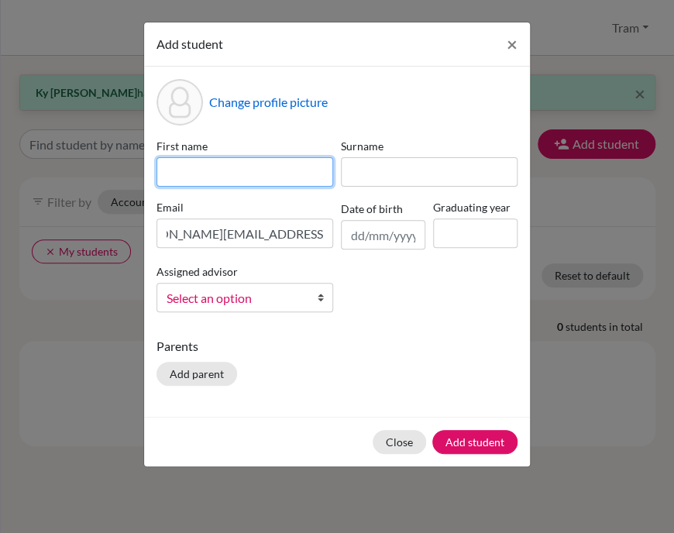
click at [229, 182] on input at bounding box center [245, 171] width 177 height 29
type input "Quynh Lam"
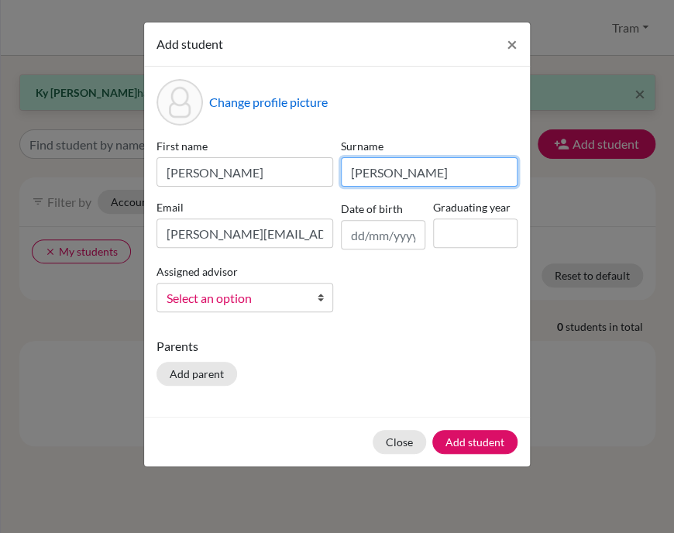
type input "Nguyen"
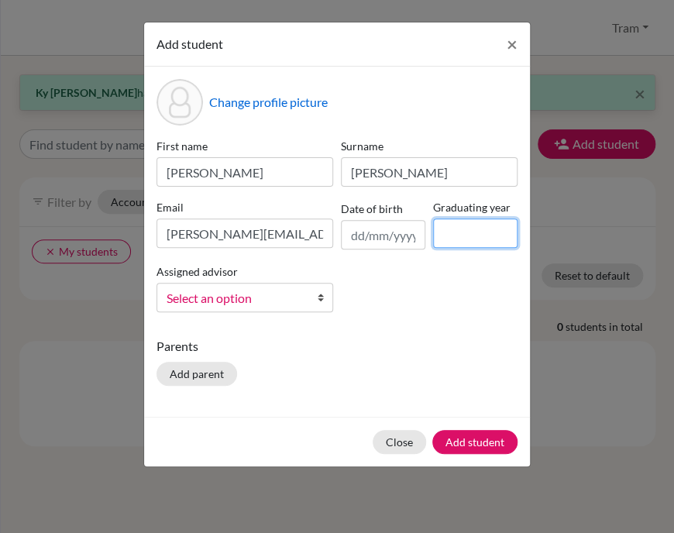
click at [481, 226] on input at bounding box center [475, 233] width 84 height 29
type input "2027"
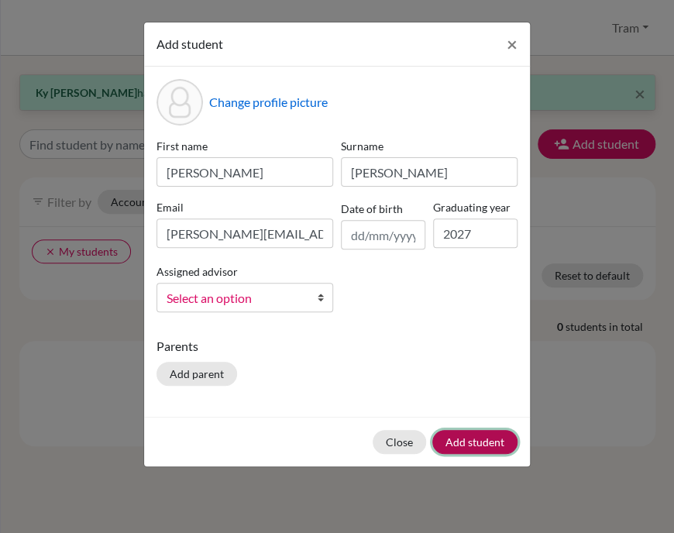
click at [486, 441] on button "Add student" at bounding box center [475, 442] width 85 height 24
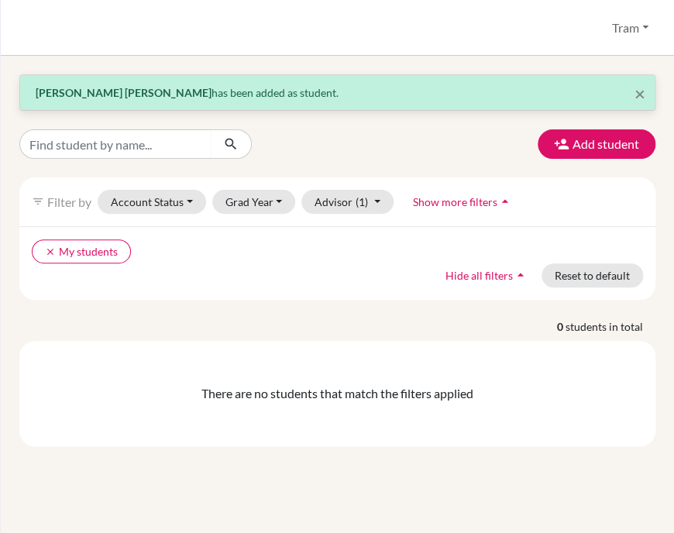
click at [326, 155] on div "Add student" at bounding box center [338, 143] width 660 height 29
click at [589, 133] on button "Add student" at bounding box center [597, 143] width 118 height 29
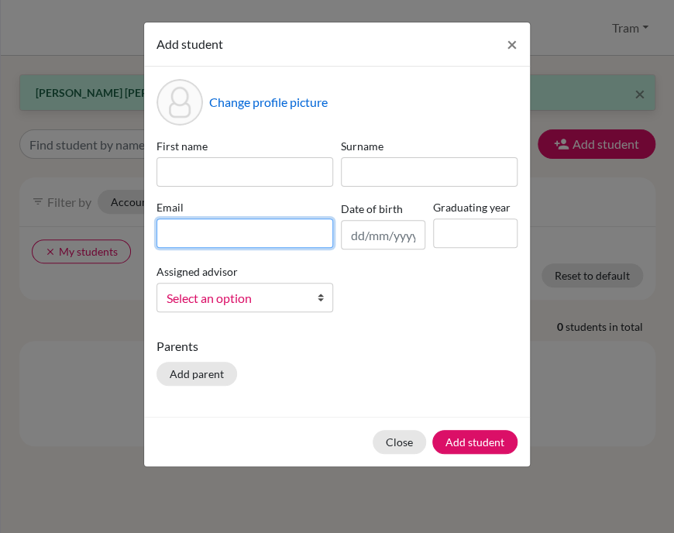
click at [217, 238] on input at bounding box center [245, 233] width 177 height 29
paste input "kanak_sharma@bisvietnam.com"
type input "kanak_sharma@bisvietnam.com"
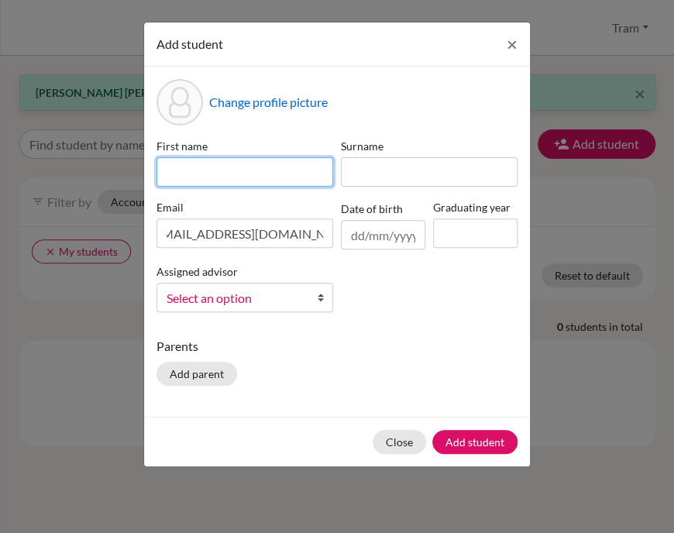
click at [236, 170] on input at bounding box center [245, 171] width 177 height 29
type input "k"
type input "Kanak"
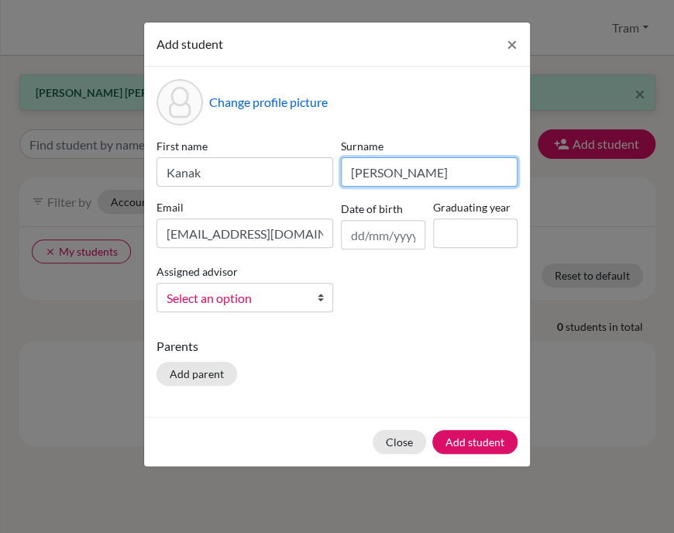
type input "Sharma"
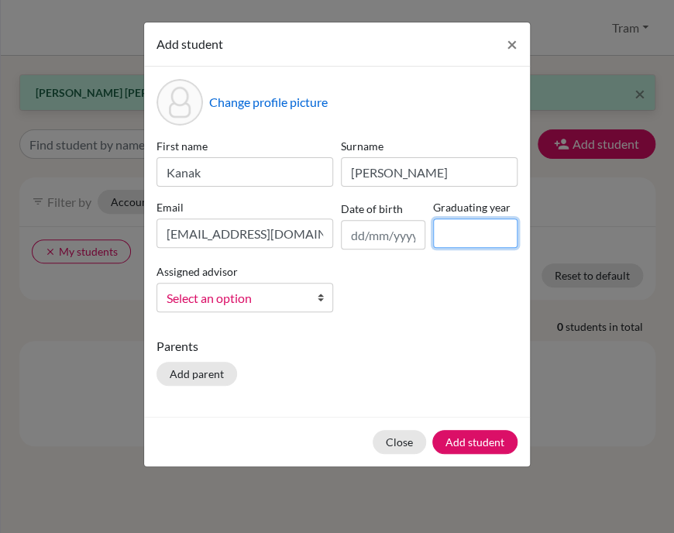
click at [470, 240] on input at bounding box center [475, 233] width 84 height 29
type input "2027"
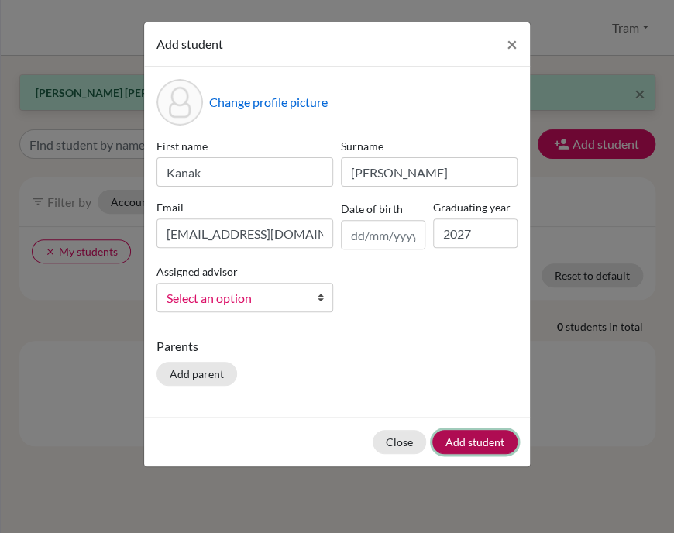
click at [481, 440] on button "Add student" at bounding box center [475, 442] width 85 height 24
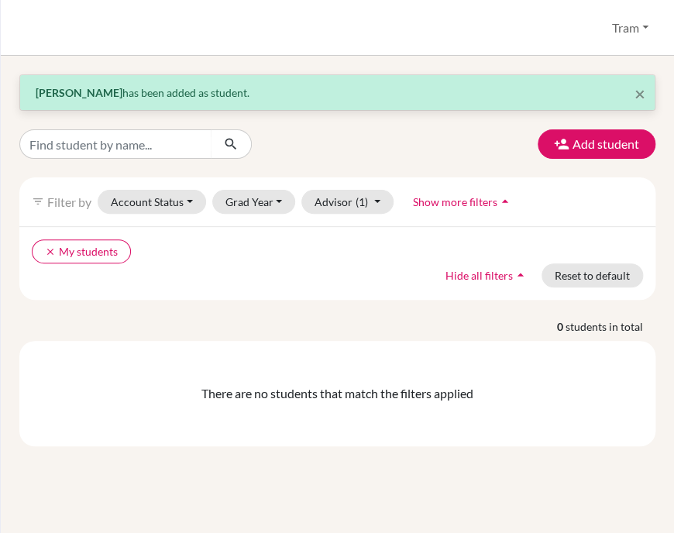
click at [412, 123] on div "× Kanak Sharma has been added as student. Add student filter_list Filter by Acc…" at bounding box center [337, 260] width 636 height 372
click at [580, 142] on button "Add student" at bounding box center [597, 143] width 118 height 29
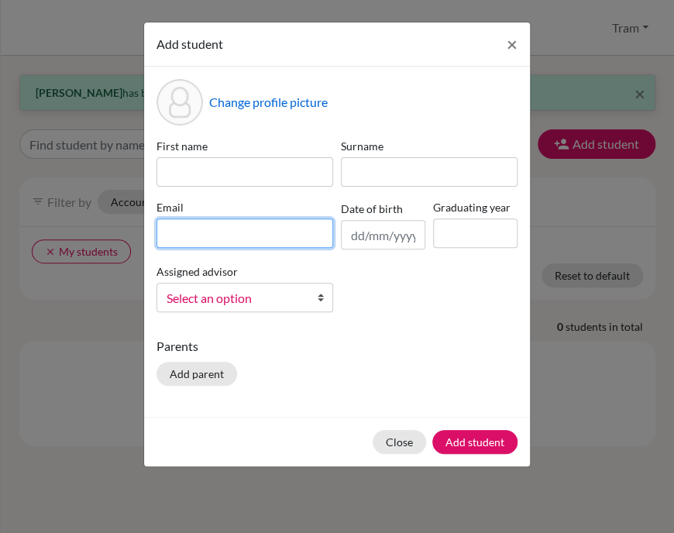
click at [240, 236] on input at bounding box center [245, 233] width 177 height 29
paste input "dohyun_byen@bisvietnam.com"
type input "dohyun_byen@bisvietnam.com"
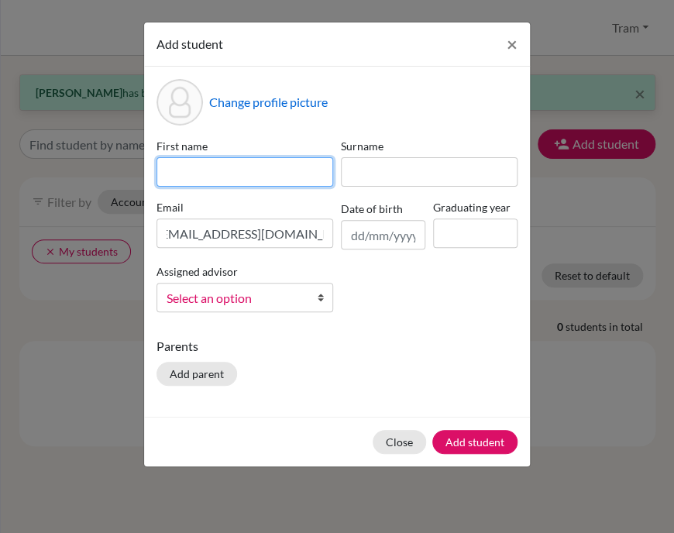
click at [246, 167] on input at bounding box center [245, 171] width 177 height 29
type input "DoHyun"
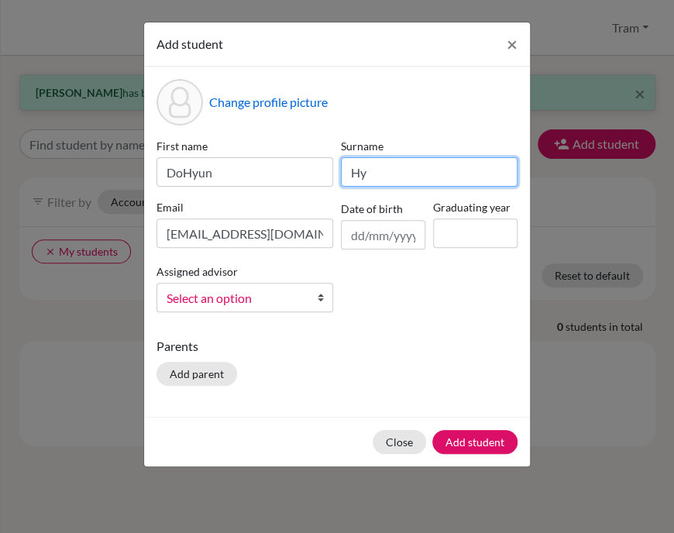
type input "H"
type input "Byen"
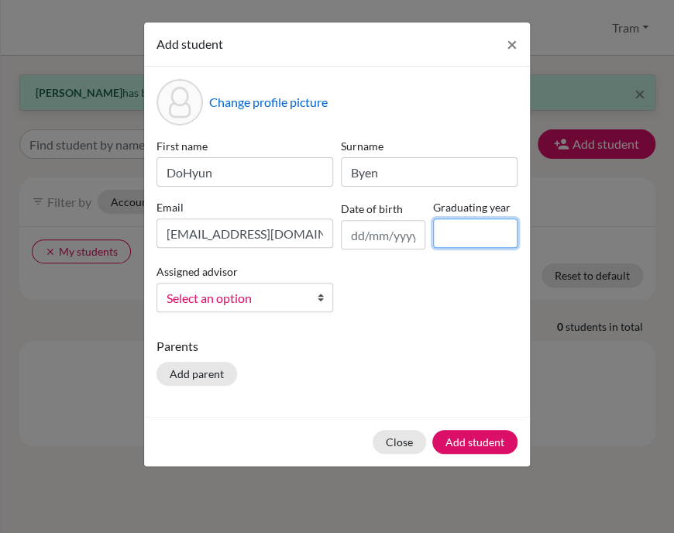
click at [441, 229] on input at bounding box center [475, 233] width 84 height 29
type input "2027"
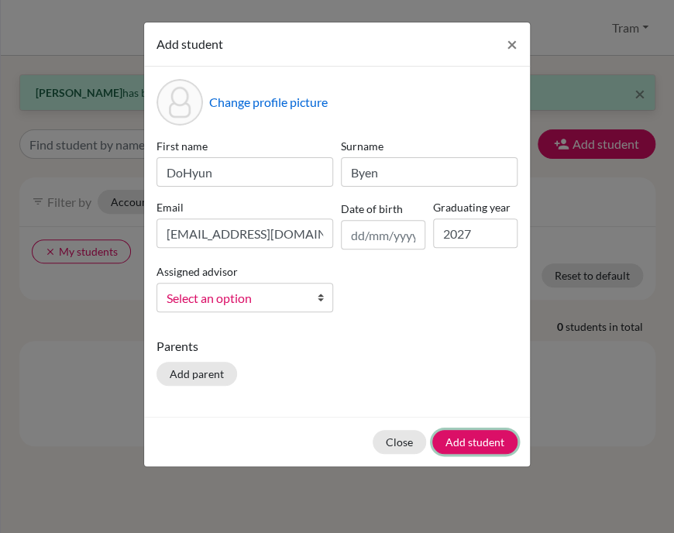
drag, startPoint x: 474, startPoint y: 443, endPoint x: 502, endPoint y: 414, distance: 40.6
click at [472, 443] on button "Add student" at bounding box center [475, 442] width 85 height 24
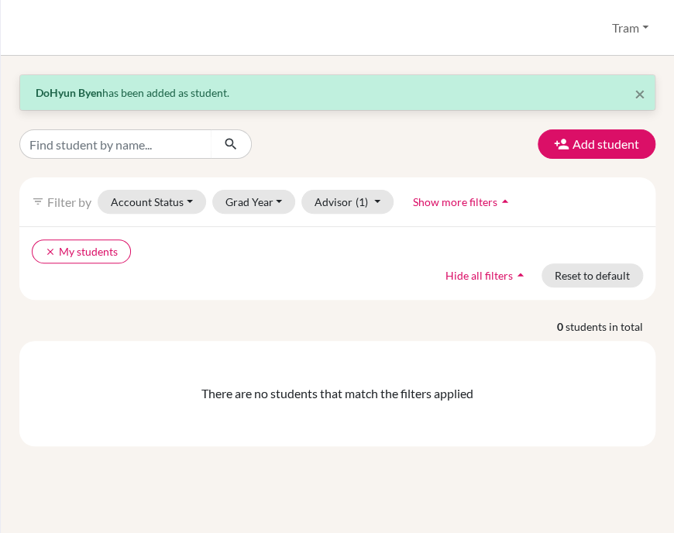
click at [428, 117] on div "× DoHyun Byen has been added as student. Add student filter_list Filter by Acco…" at bounding box center [337, 260] width 636 height 372
click at [560, 139] on icon "button" at bounding box center [562, 144] width 16 height 16
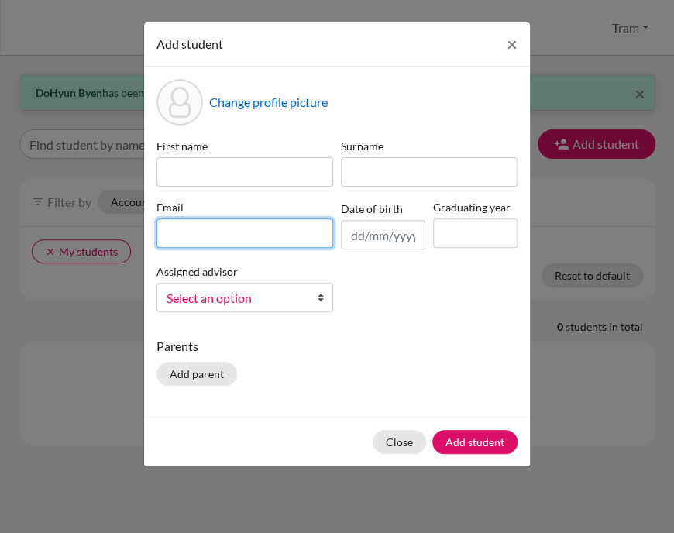
click at [240, 236] on input at bounding box center [245, 233] width 177 height 29
paste input "tiffany_pham@bisvietnam.com"
type input "tiffany_pham@bisvietnam.com"
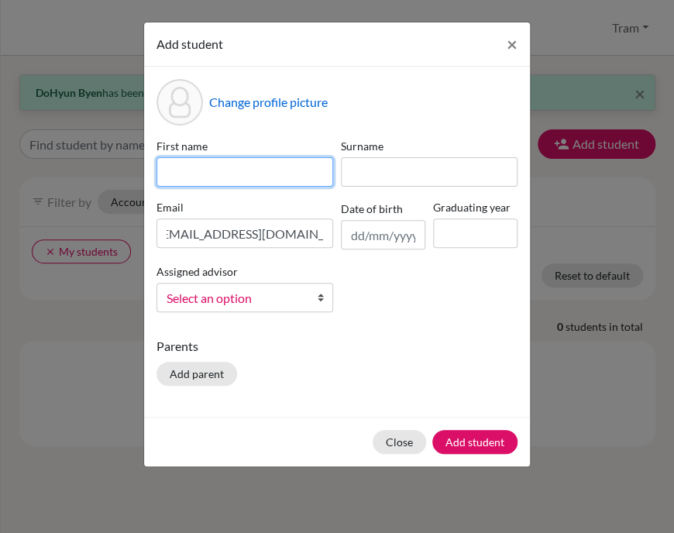
click at [226, 176] on input at bounding box center [245, 171] width 177 height 29
type input "Tiffany"
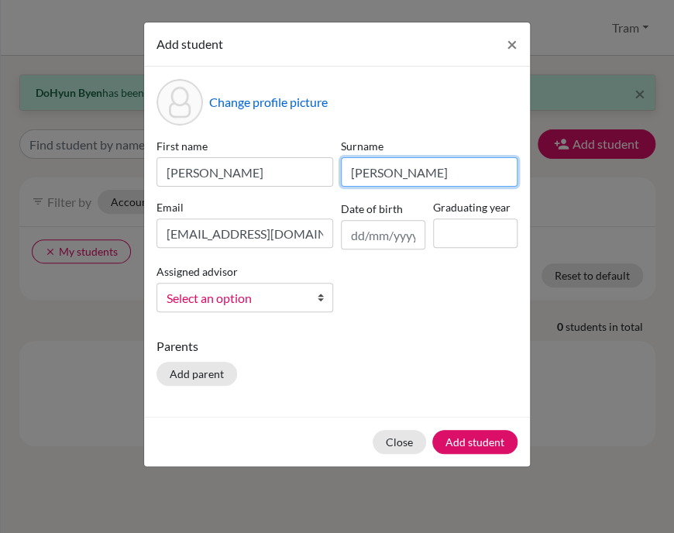
type input "Pham"
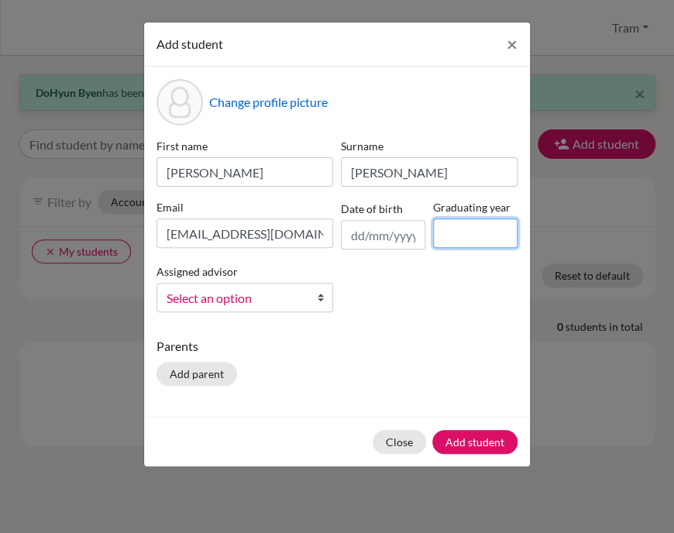
click at [459, 244] on input at bounding box center [475, 233] width 84 height 29
click at [504, 231] on input "20121" at bounding box center [475, 233] width 84 height 29
type input "2027"
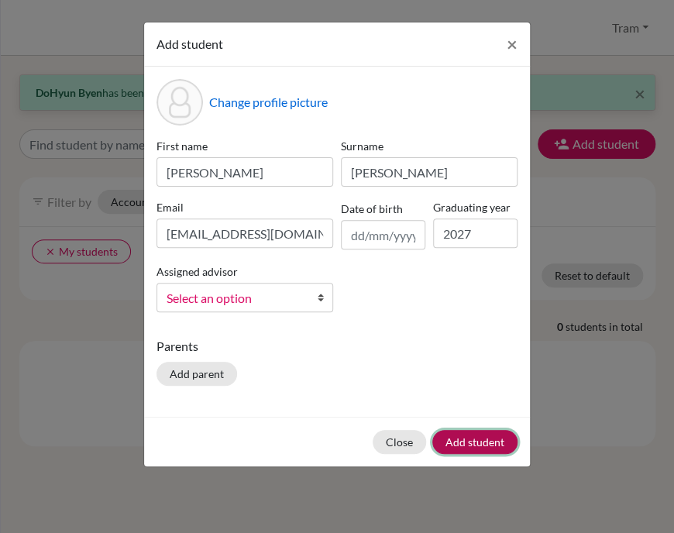
click at [462, 443] on button "Add student" at bounding box center [475, 442] width 85 height 24
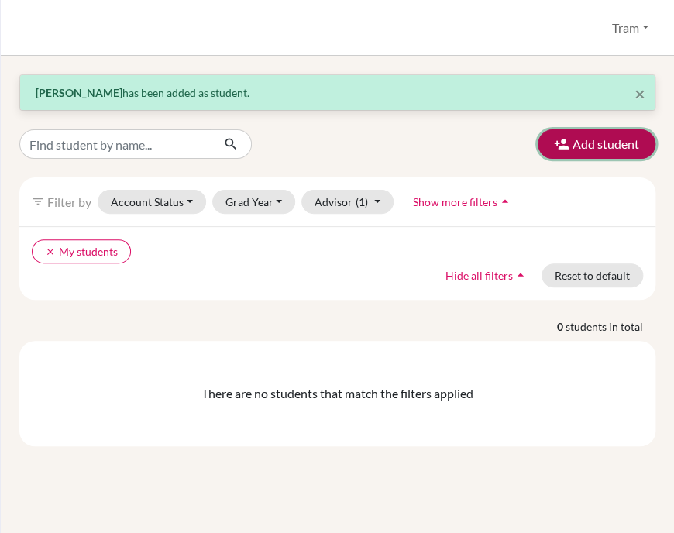
click at [623, 136] on button "Add student" at bounding box center [597, 143] width 118 height 29
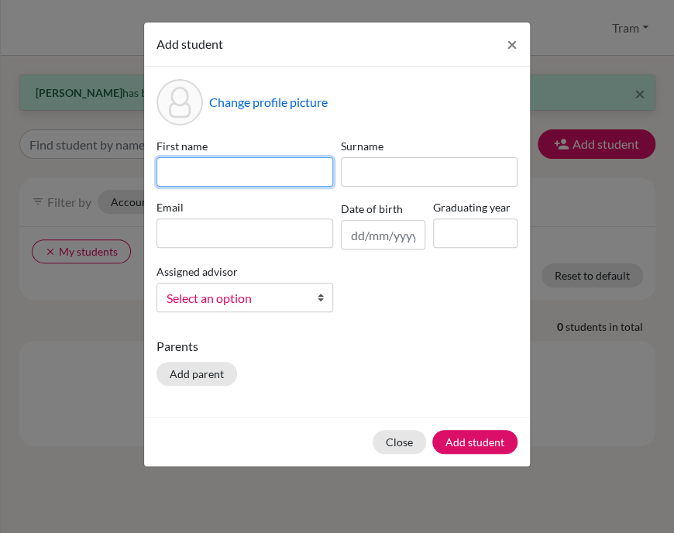
click at [231, 185] on input at bounding box center [245, 171] width 177 height 29
paste input "Holden"
type input "Holden"
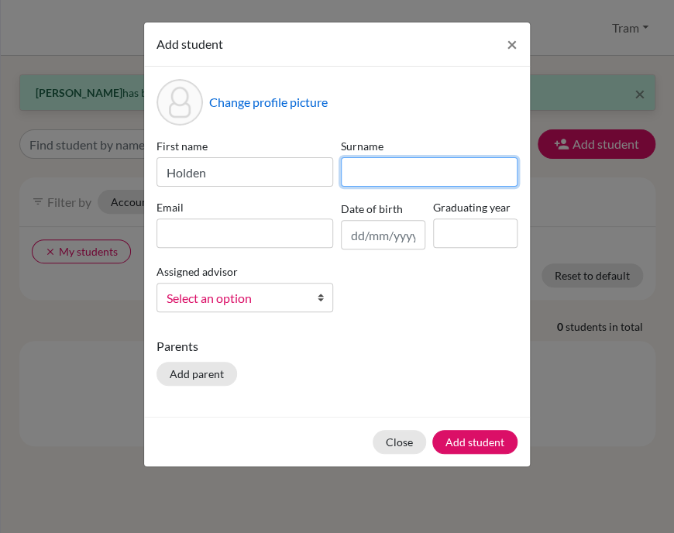
click at [403, 171] on input at bounding box center [429, 171] width 177 height 29
type input "Atia"
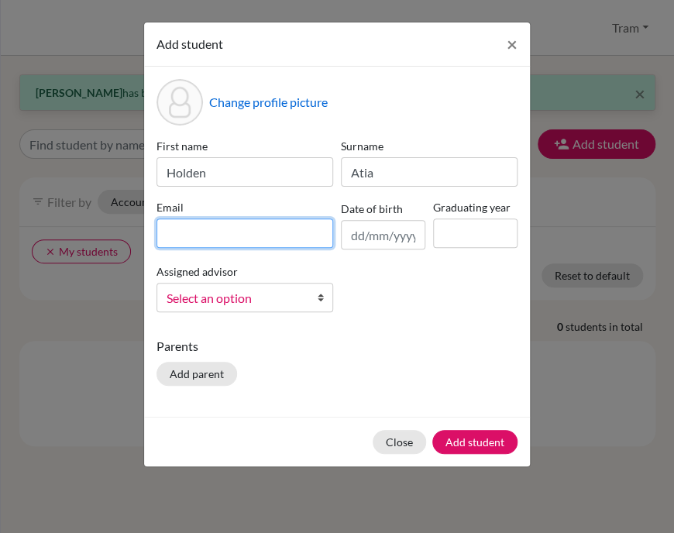
drag, startPoint x: 194, startPoint y: 236, endPoint x: 222, endPoint y: 235, distance: 28.7
click at [194, 236] on input at bounding box center [245, 233] width 177 height 29
paste input "holden_atia@bisvietnam.com"
type input "holden_atia@bisvietnam.com"
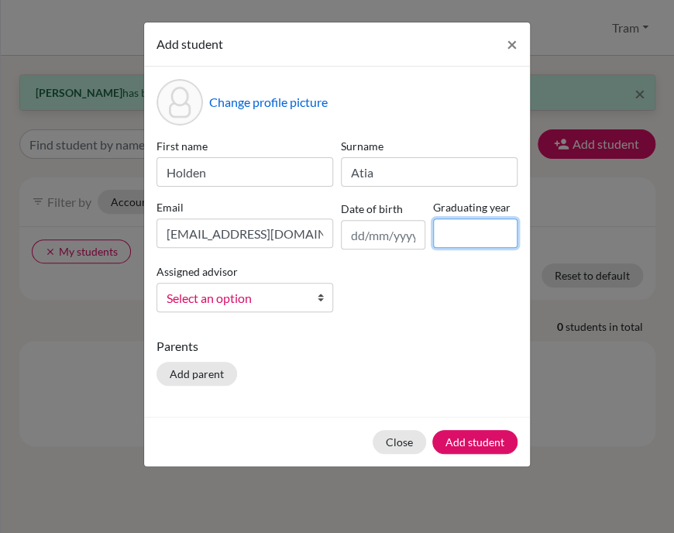
drag, startPoint x: 470, startPoint y: 233, endPoint x: 479, endPoint y: 245, distance: 15.5
click at [470, 233] on input at bounding box center [475, 233] width 84 height 29
type input "2027"
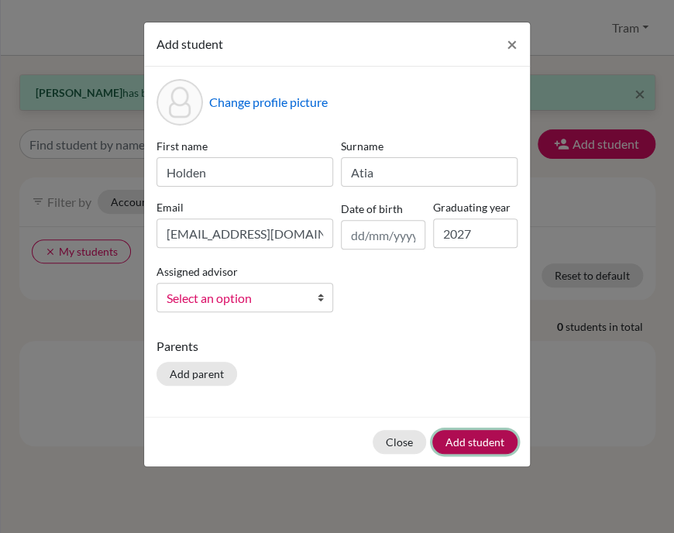
click at [494, 442] on button "Add student" at bounding box center [475, 442] width 85 height 24
